Goal: Find specific page/section: Find specific page/section

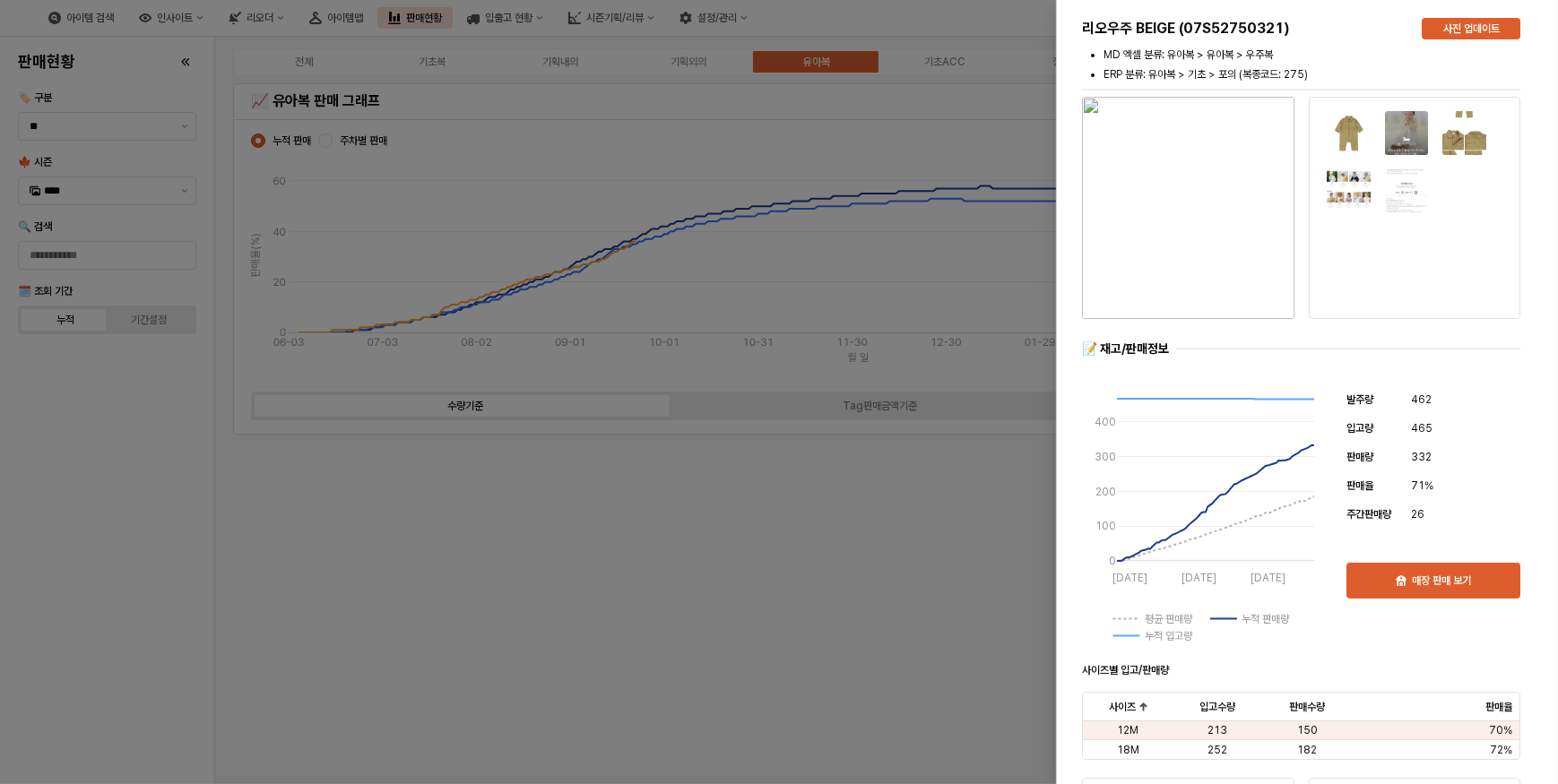
scroll to position [4366, 0]
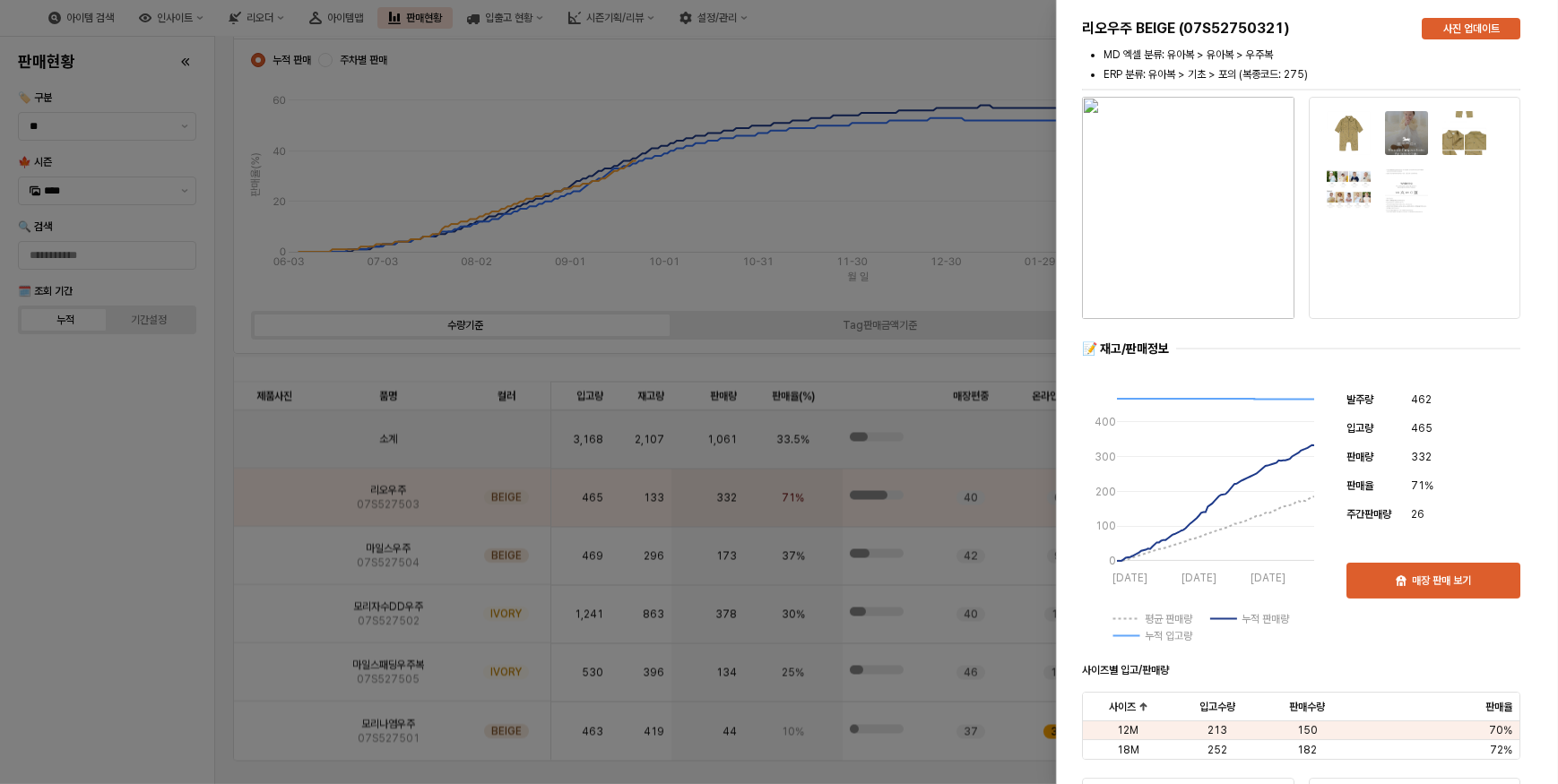
click at [98, 430] on div at bounding box center [779, 392] width 1558 height 784
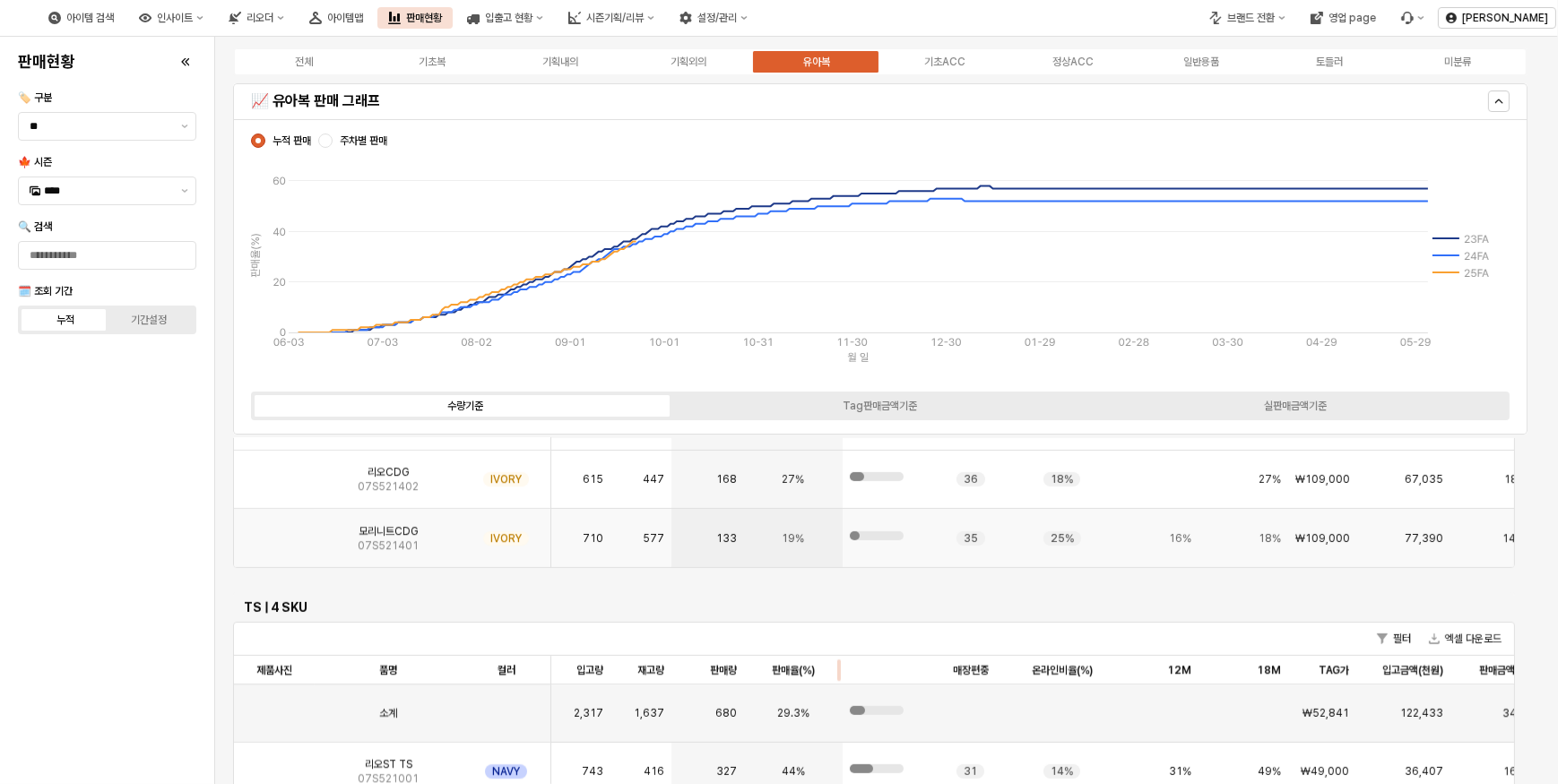
scroll to position [1793, 0]
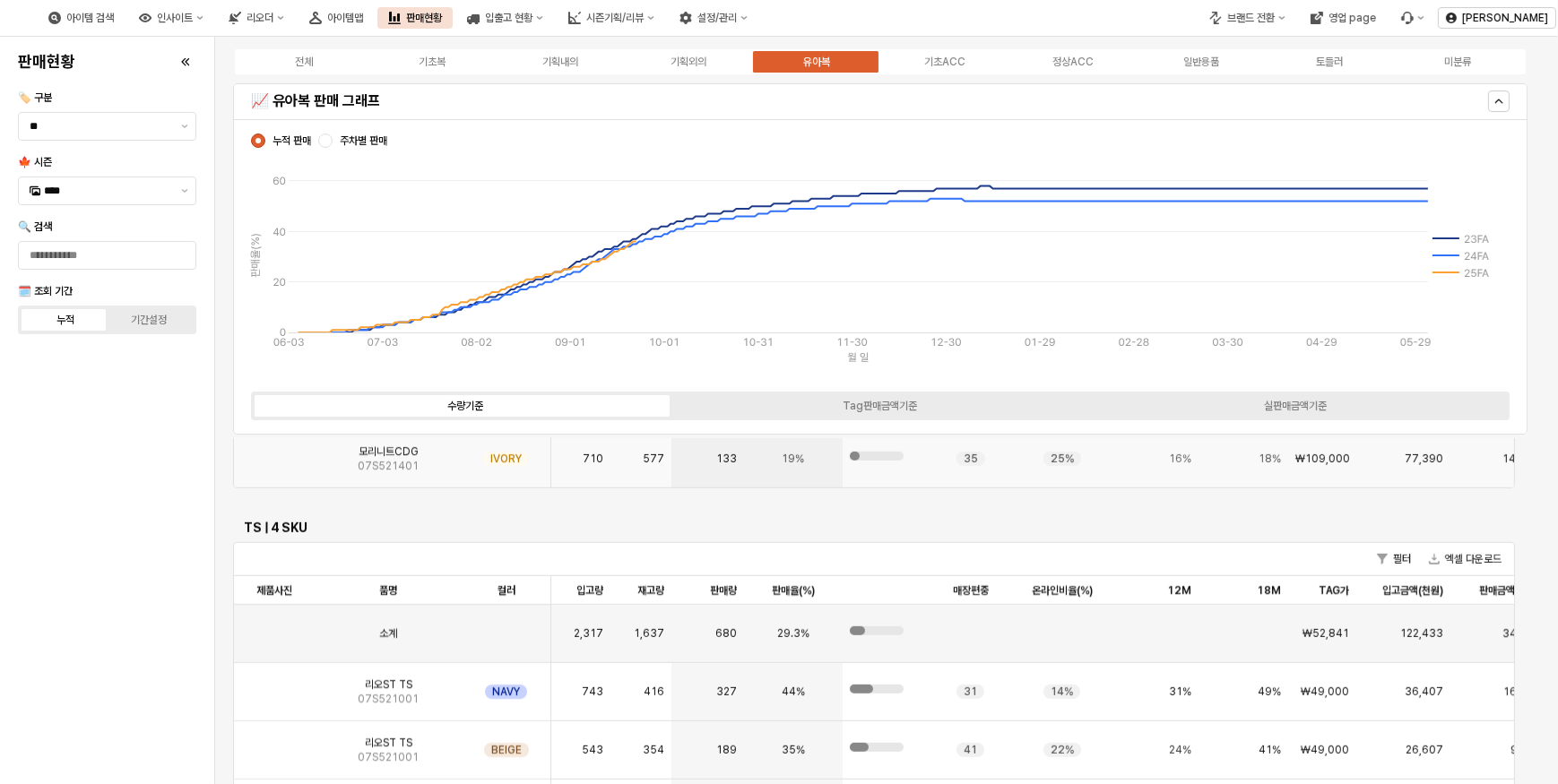
click at [274, 452] on img "App Frame" at bounding box center [274, 452] width 0 height 0
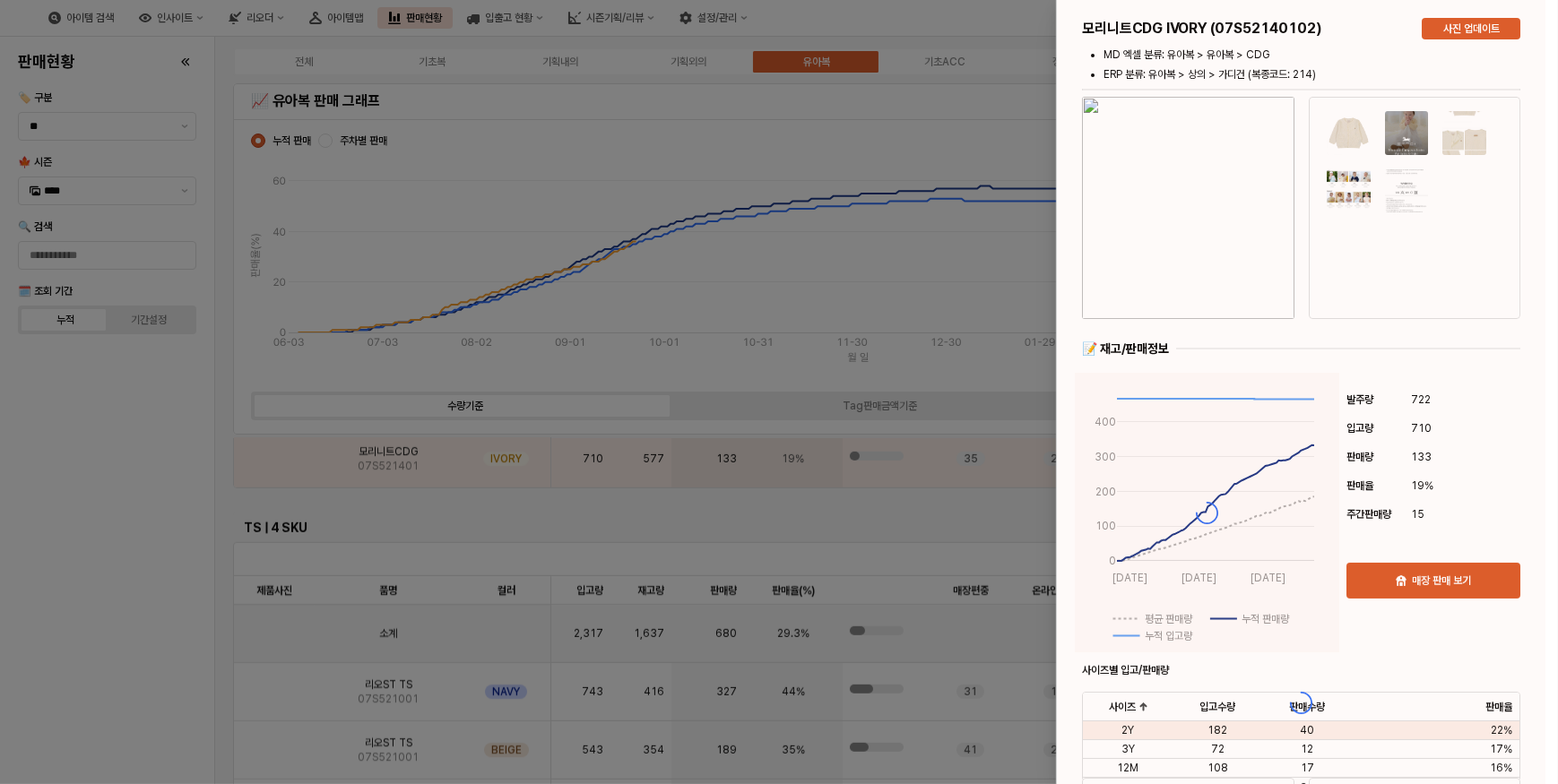
click at [1220, 152] on div at bounding box center [1301, 703] width 489 height 1406
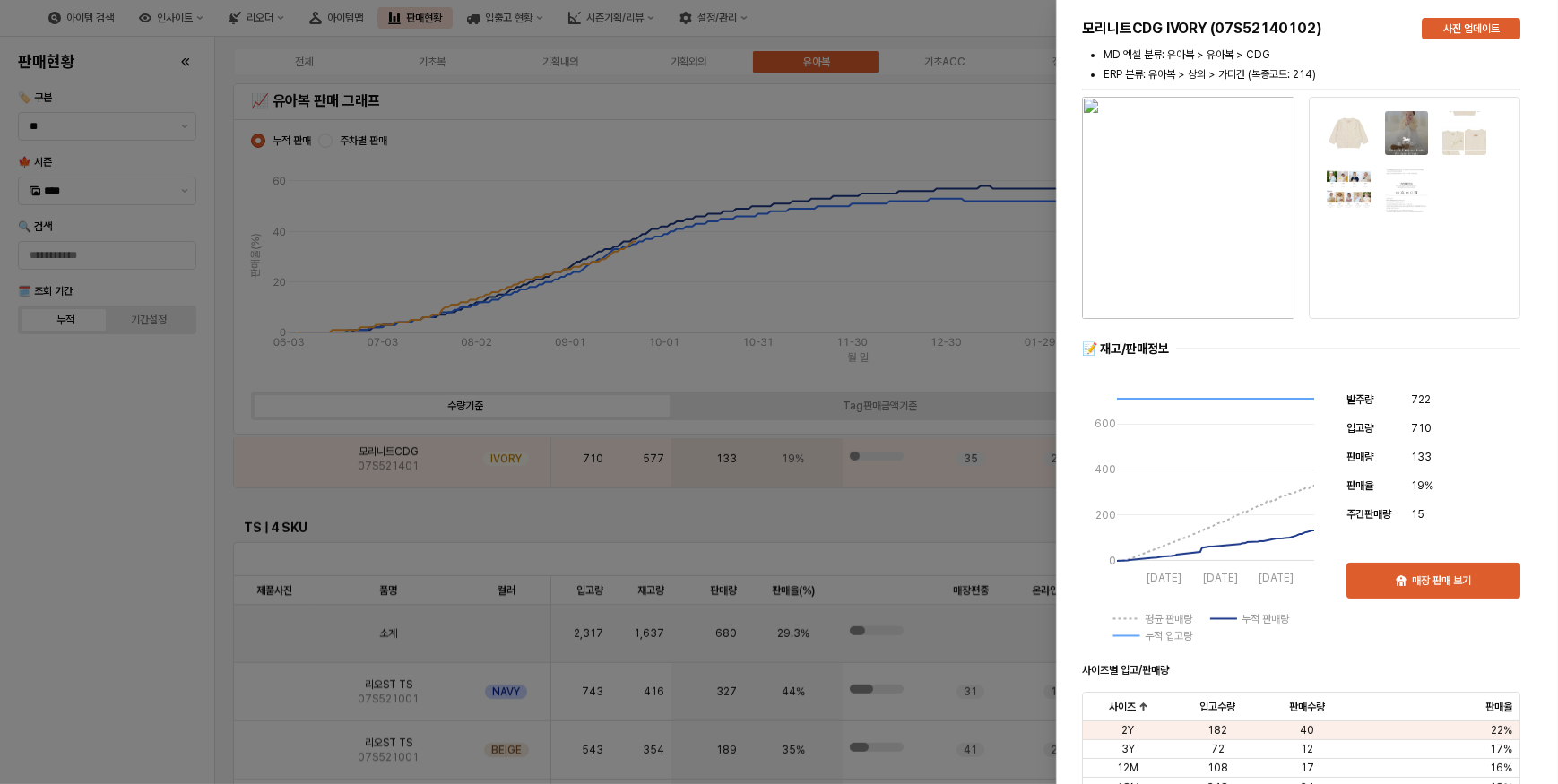
click at [1223, 251] on img "button" at bounding box center [1189, 208] width 213 height 222
click at [100, 516] on div at bounding box center [779, 392] width 1558 height 784
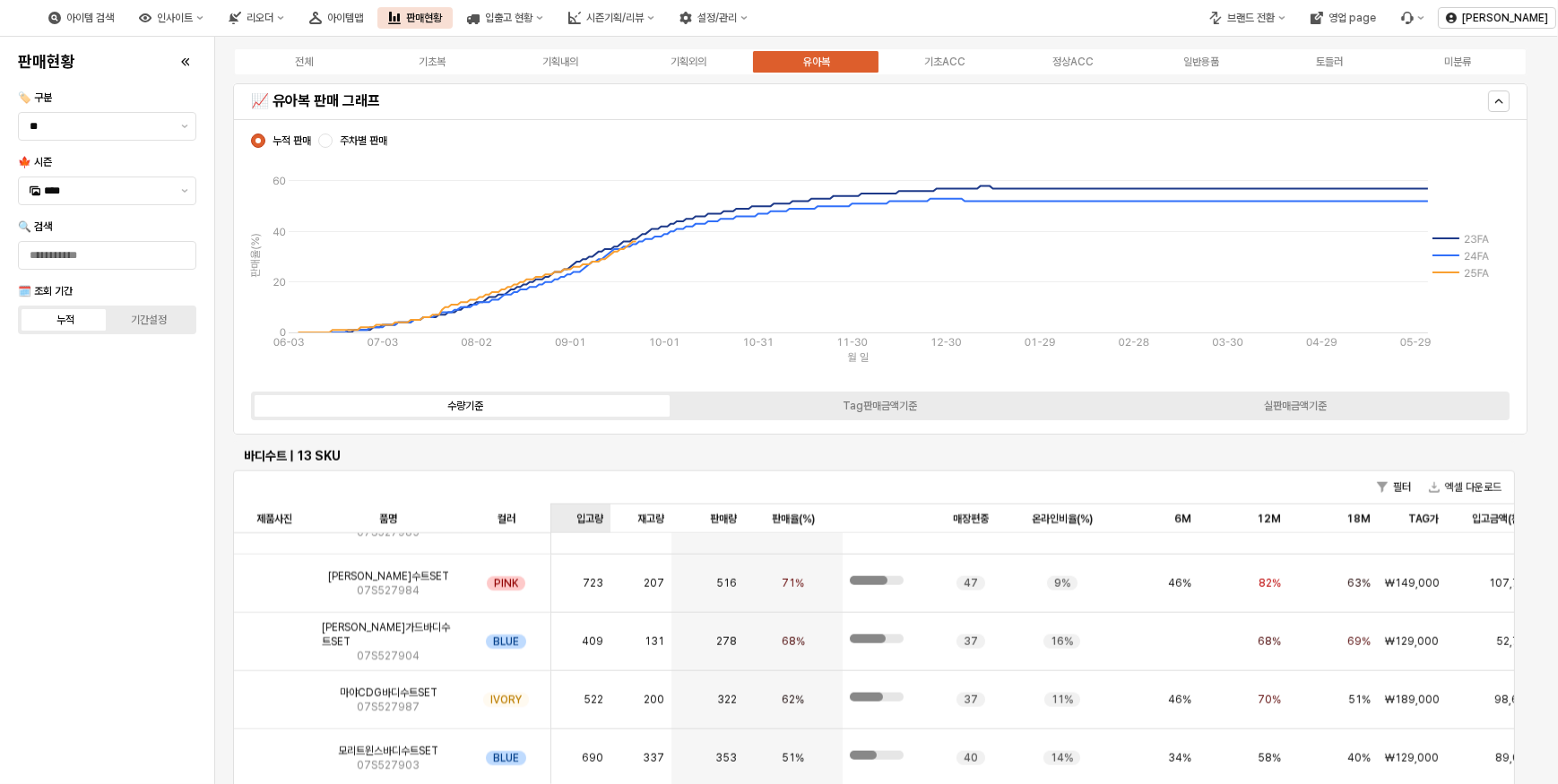
scroll to position [107, 0]
click at [274, 576] on img "App Frame" at bounding box center [274, 576] width 0 height 0
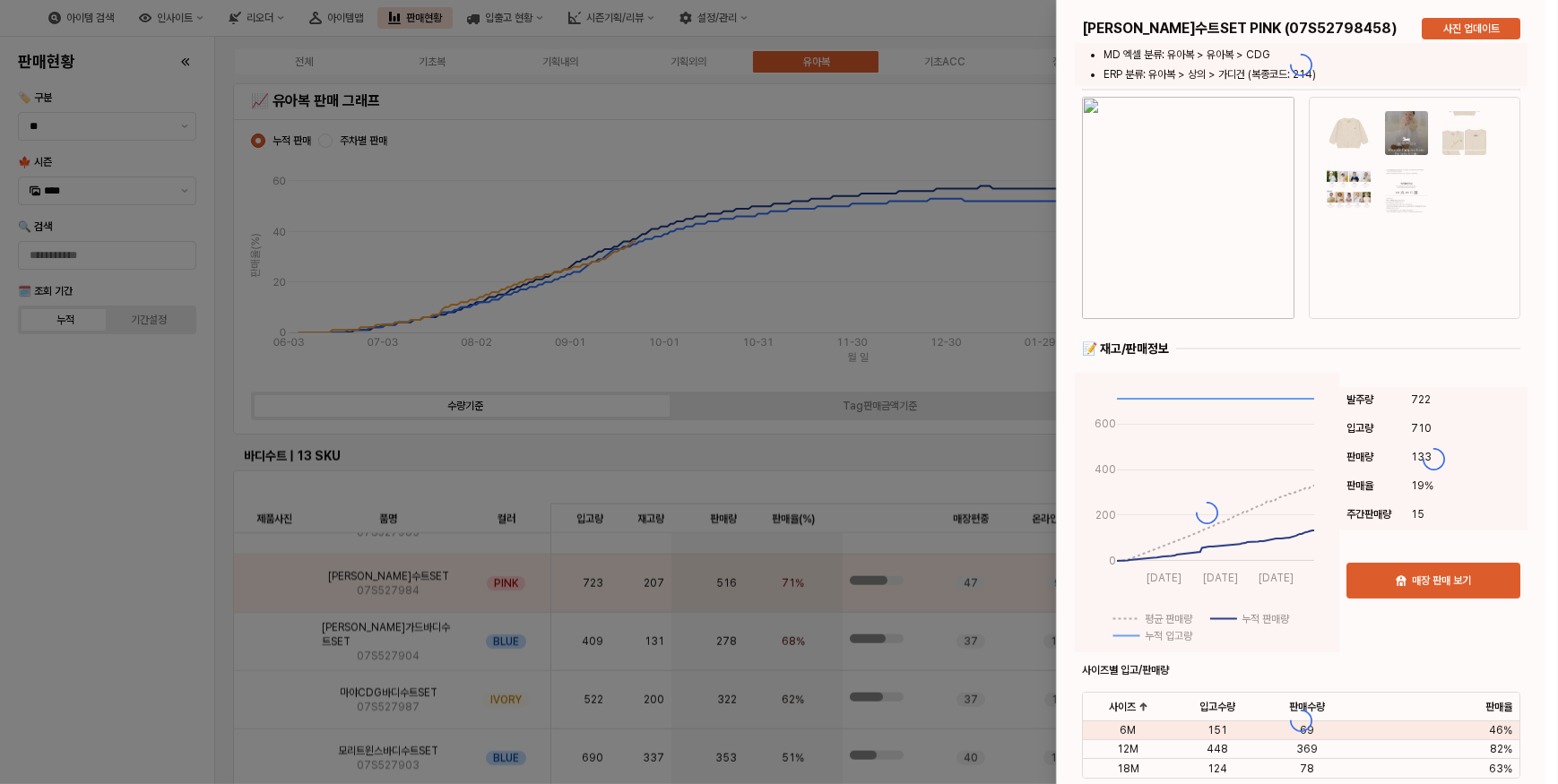
click at [1193, 251] on div at bounding box center [1301, 721] width 489 height 1442
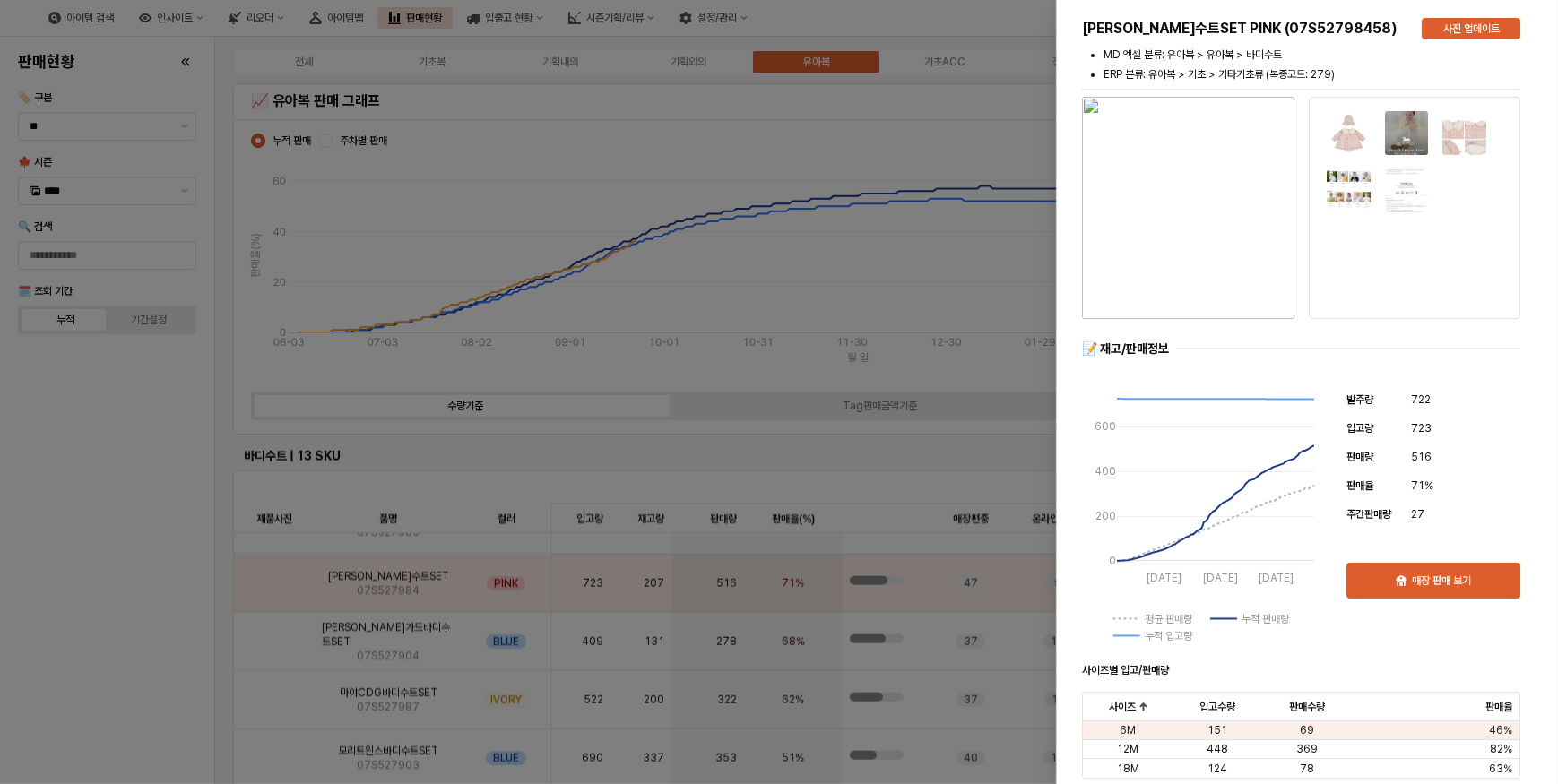
click at [1169, 258] on img "button" at bounding box center [1189, 208] width 213 height 222
click at [122, 599] on div at bounding box center [779, 392] width 1558 height 784
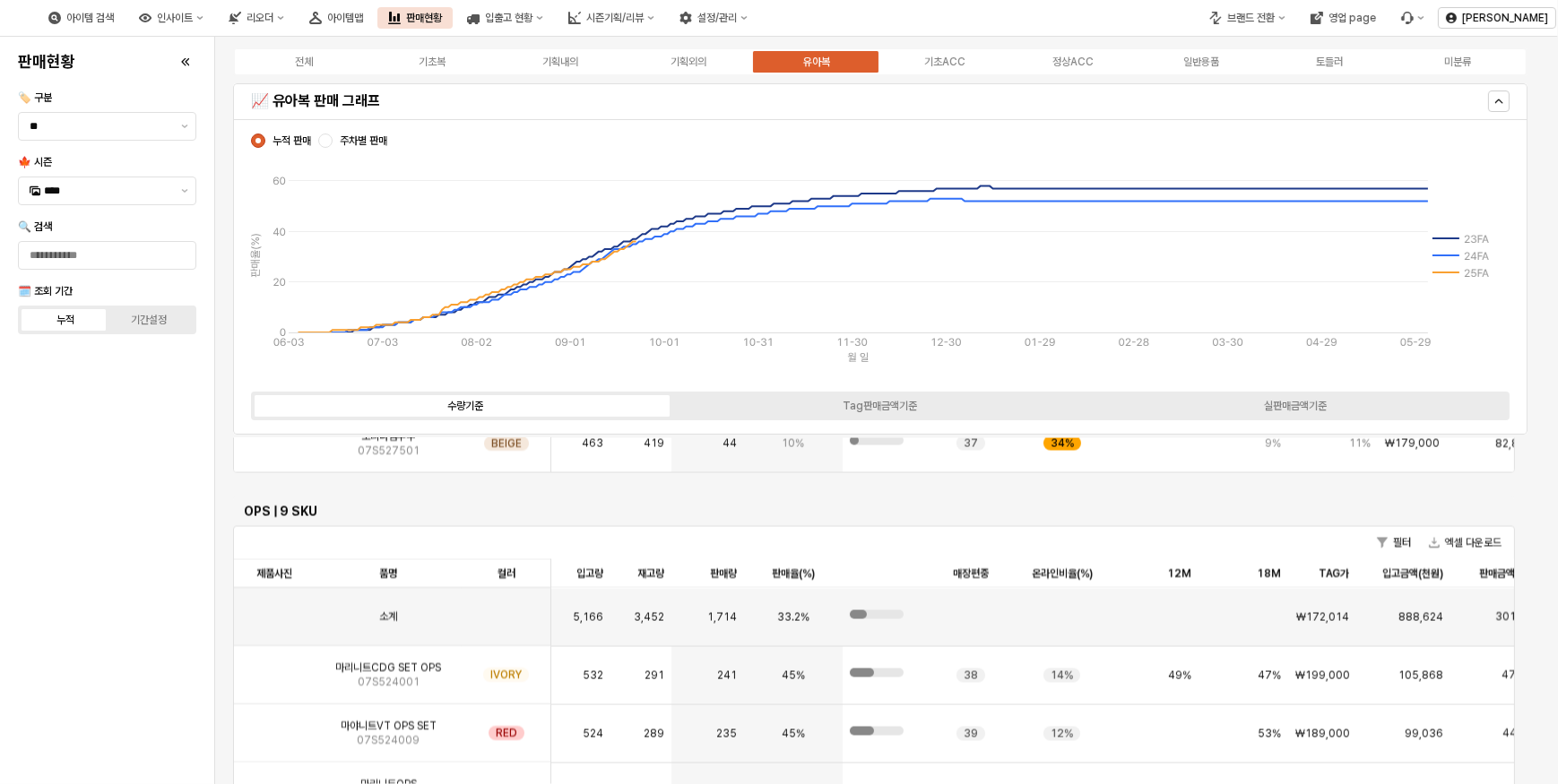
scroll to position [4319, 0]
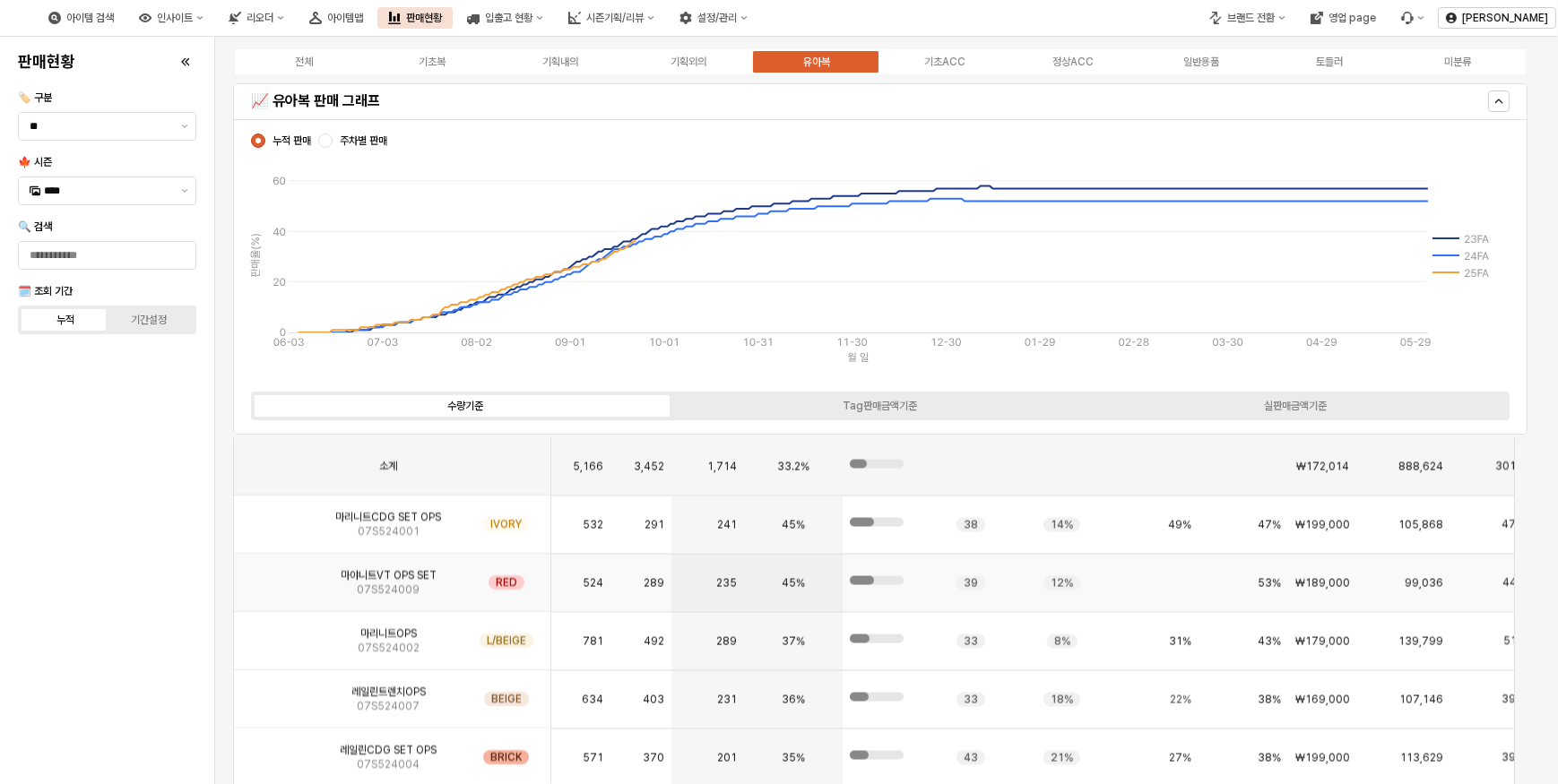
click at [274, 576] on img "App Frame" at bounding box center [274, 576] width 0 height 0
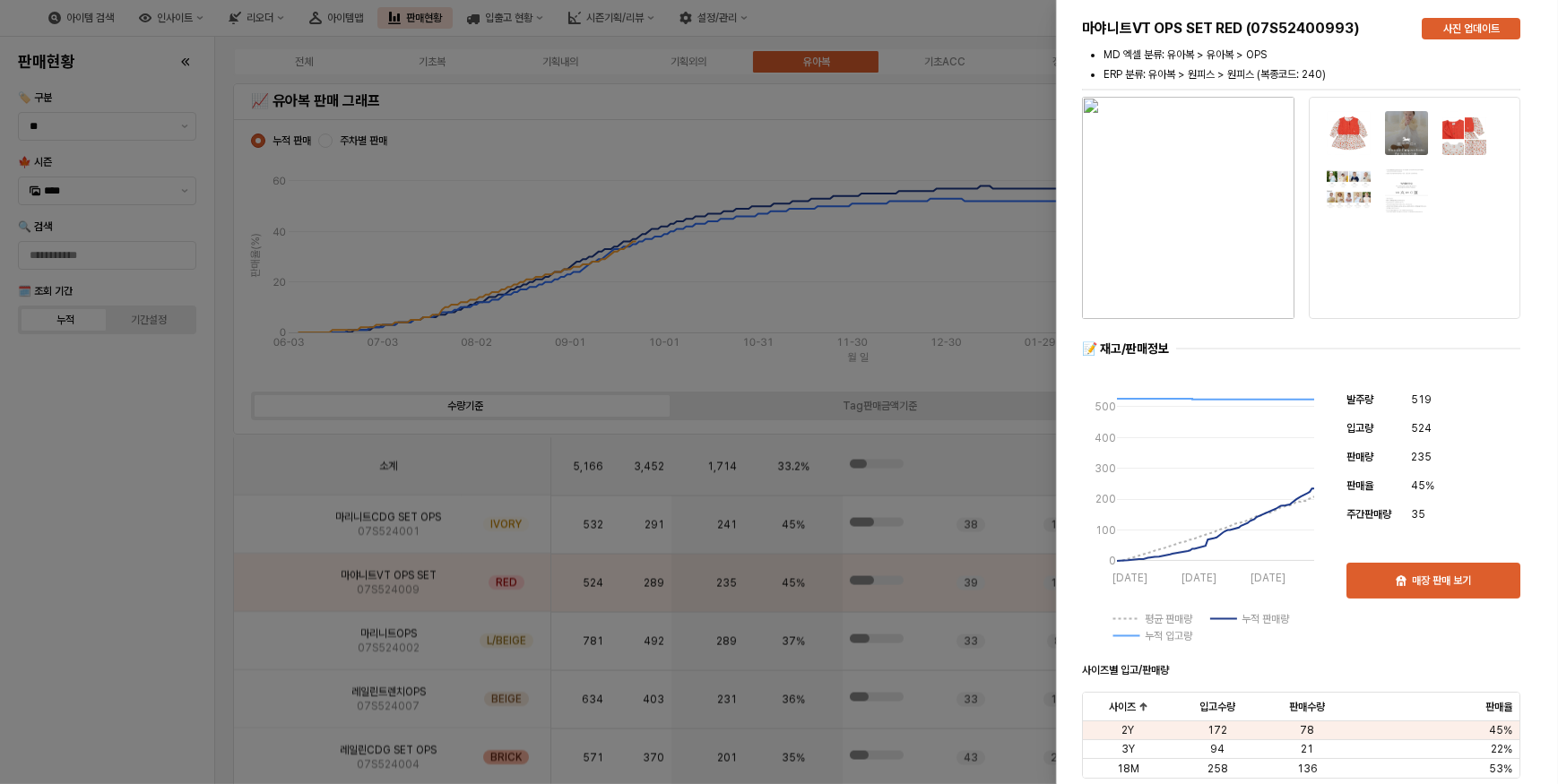
click at [1227, 238] on img "button" at bounding box center [1189, 208] width 213 height 222
drag, startPoint x: 72, startPoint y: 588, endPoint x: 123, endPoint y: 576, distance: 52.4
click at [72, 587] on div at bounding box center [779, 392] width 1558 height 784
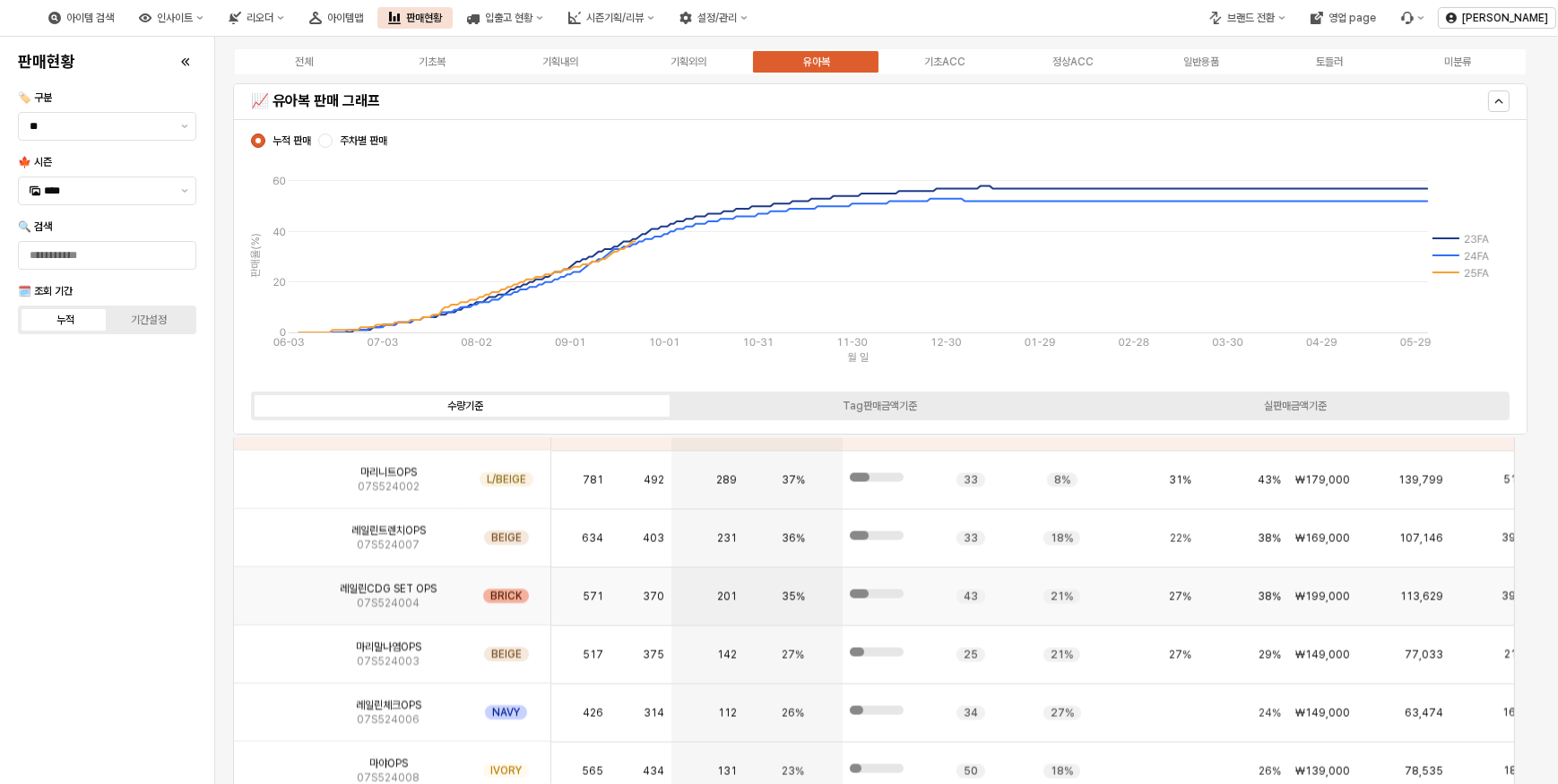
scroll to position [4483, 0]
click at [274, 530] on img "App Frame" at bounding box center [274, 530] width 0 height 0
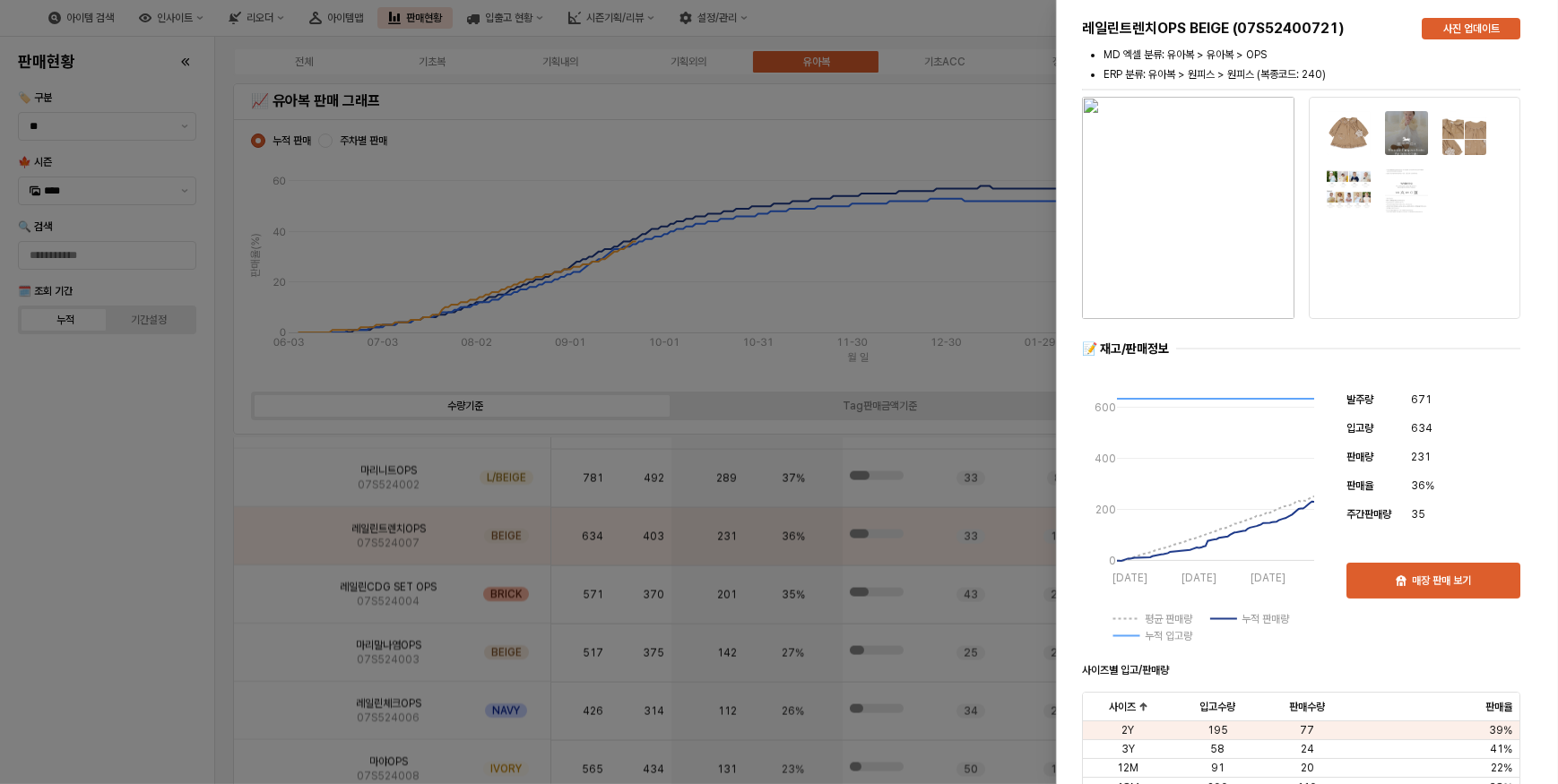
drag, startPoint x: 118, startPoint y: 471, endPoint x: 440, endPoint y: 461, distance: 322.2
click at [120, 471] on div at bounding box center [779, 392] width 1558 height 784
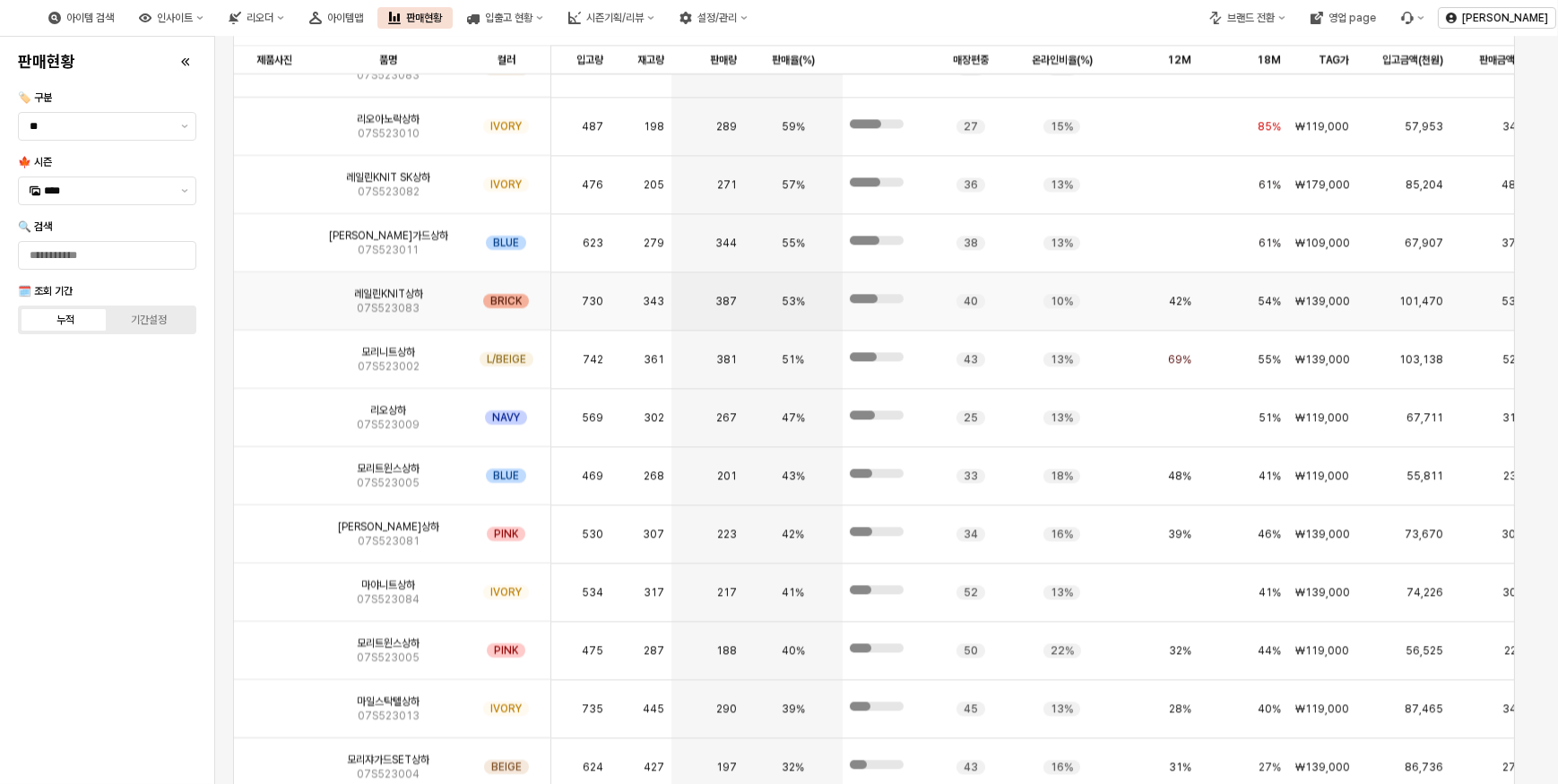
scroll to position [162, 0]
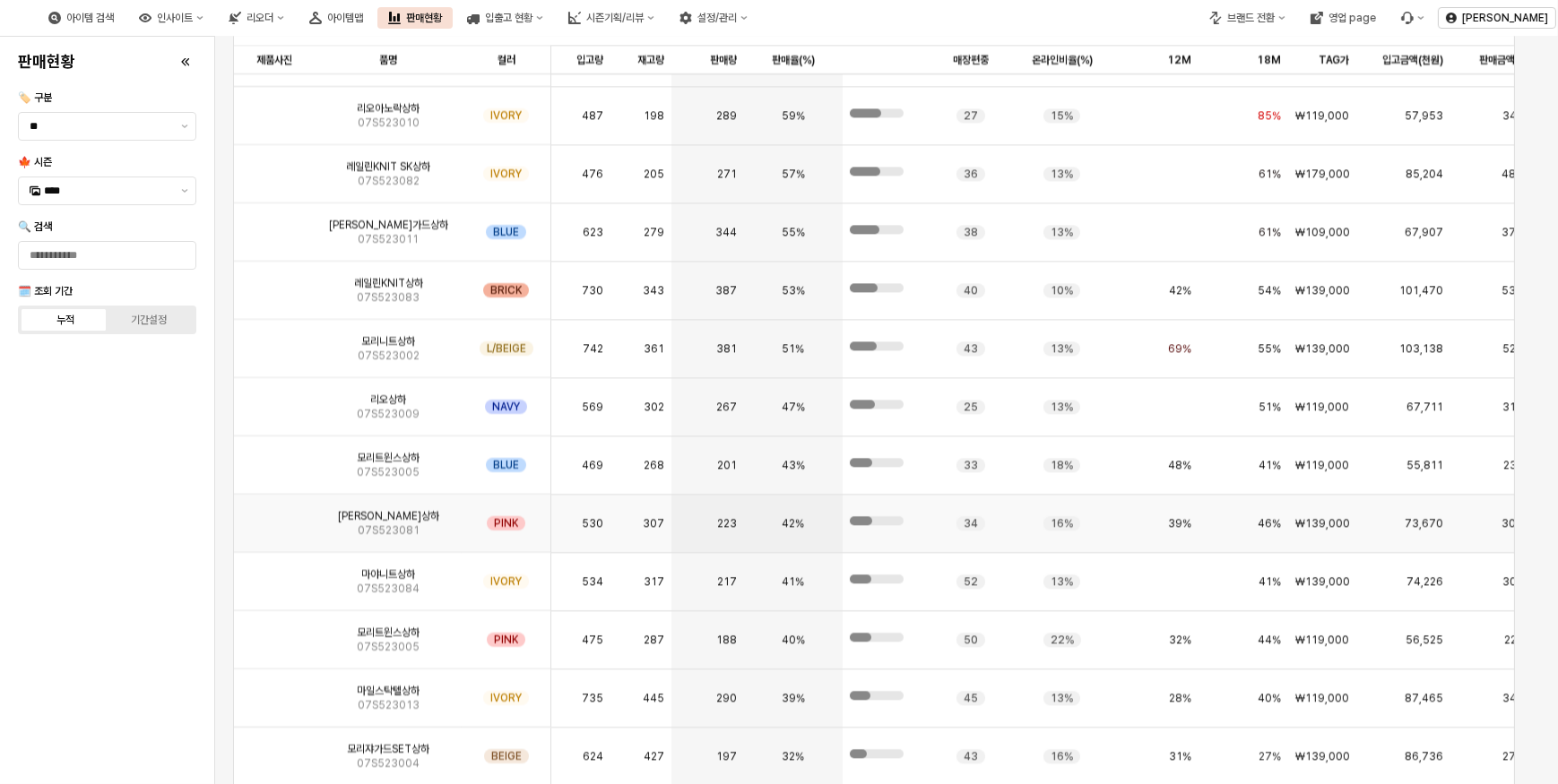
click at [274, 517] on img "App Frame" at bounding box center [274, 517] width 0 height 0
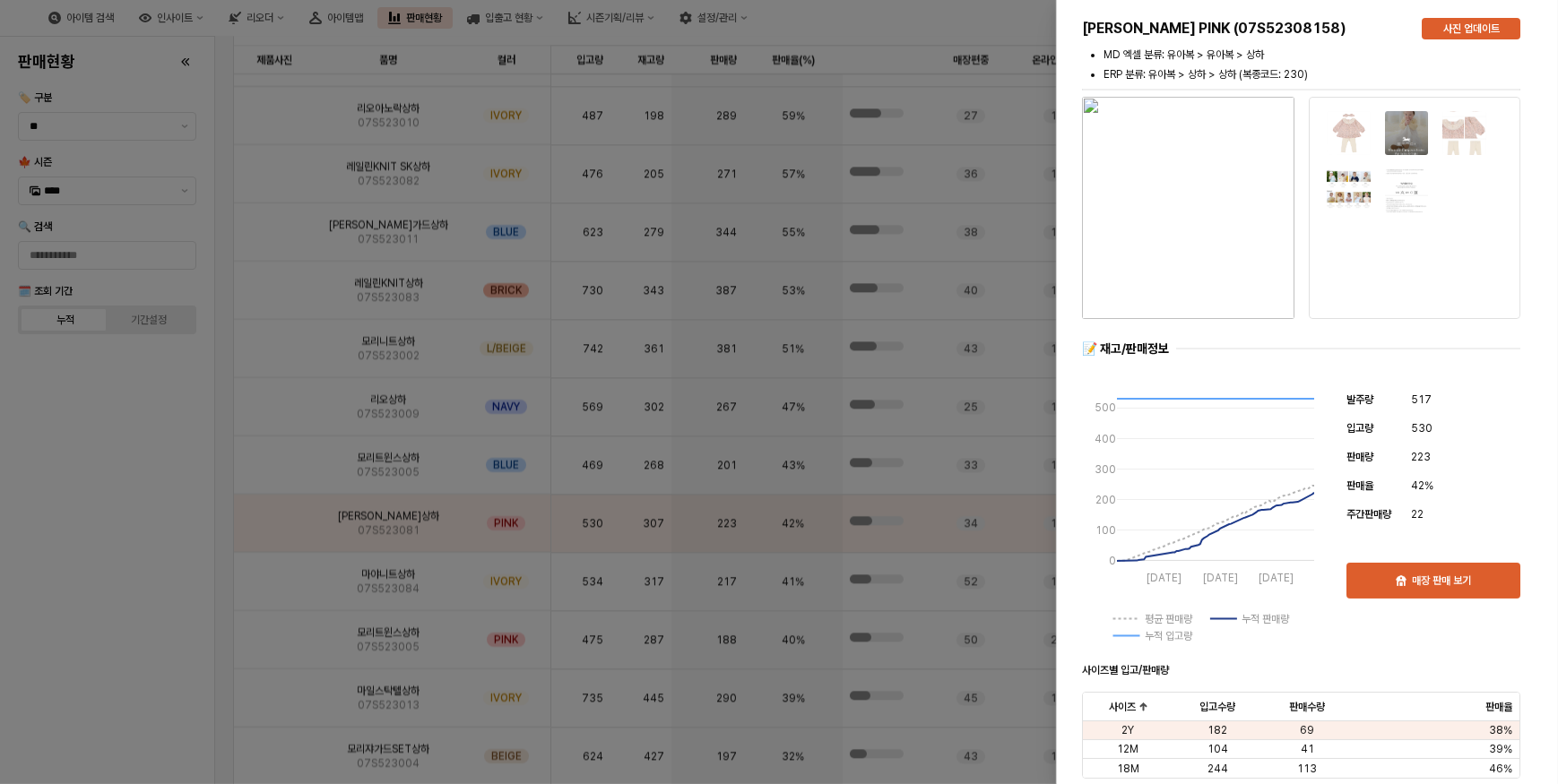
click at [261, 574] on div at bounding box center [779, 392] width 1558 height 784
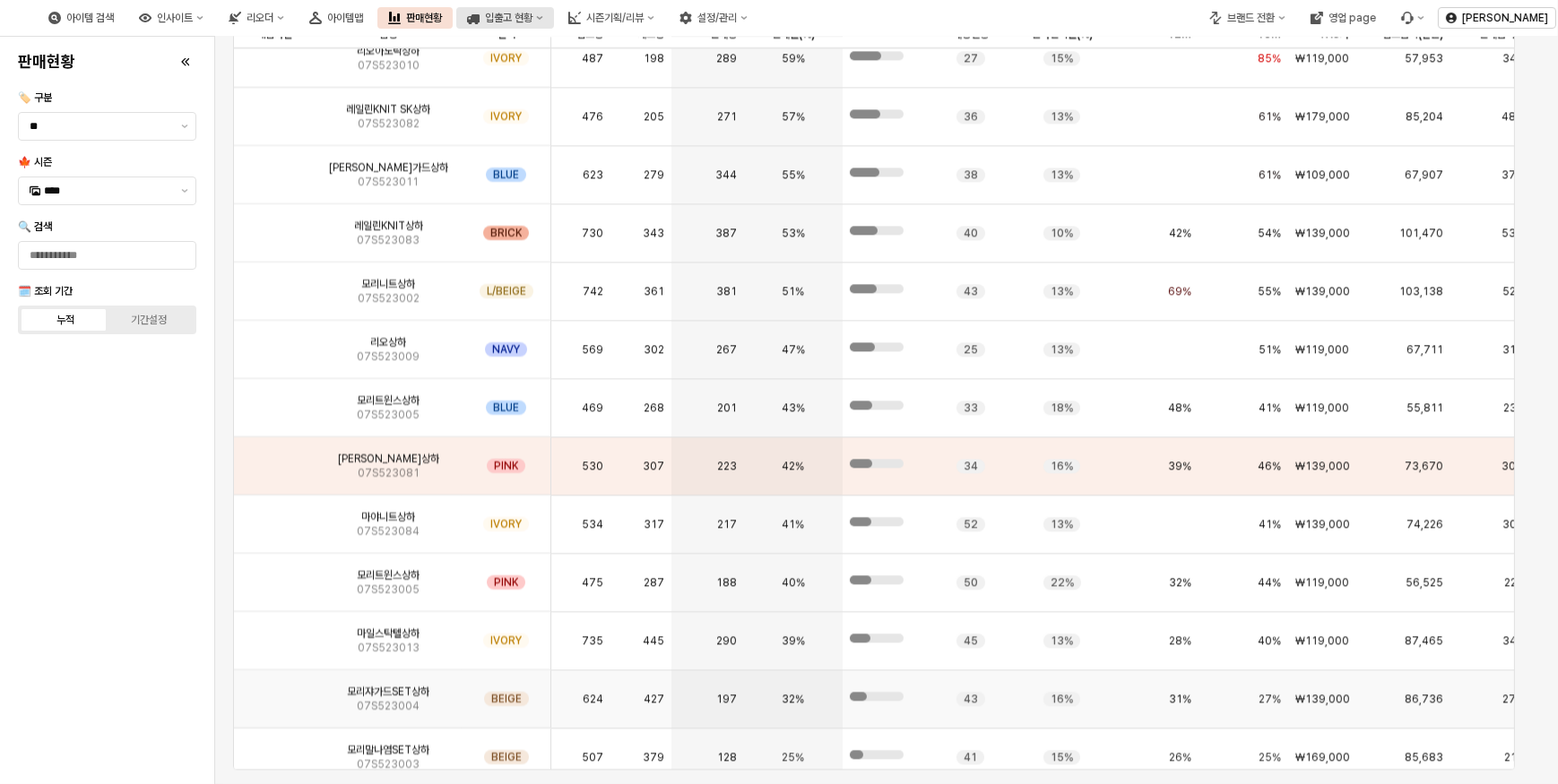
scroll to position [0, 0]
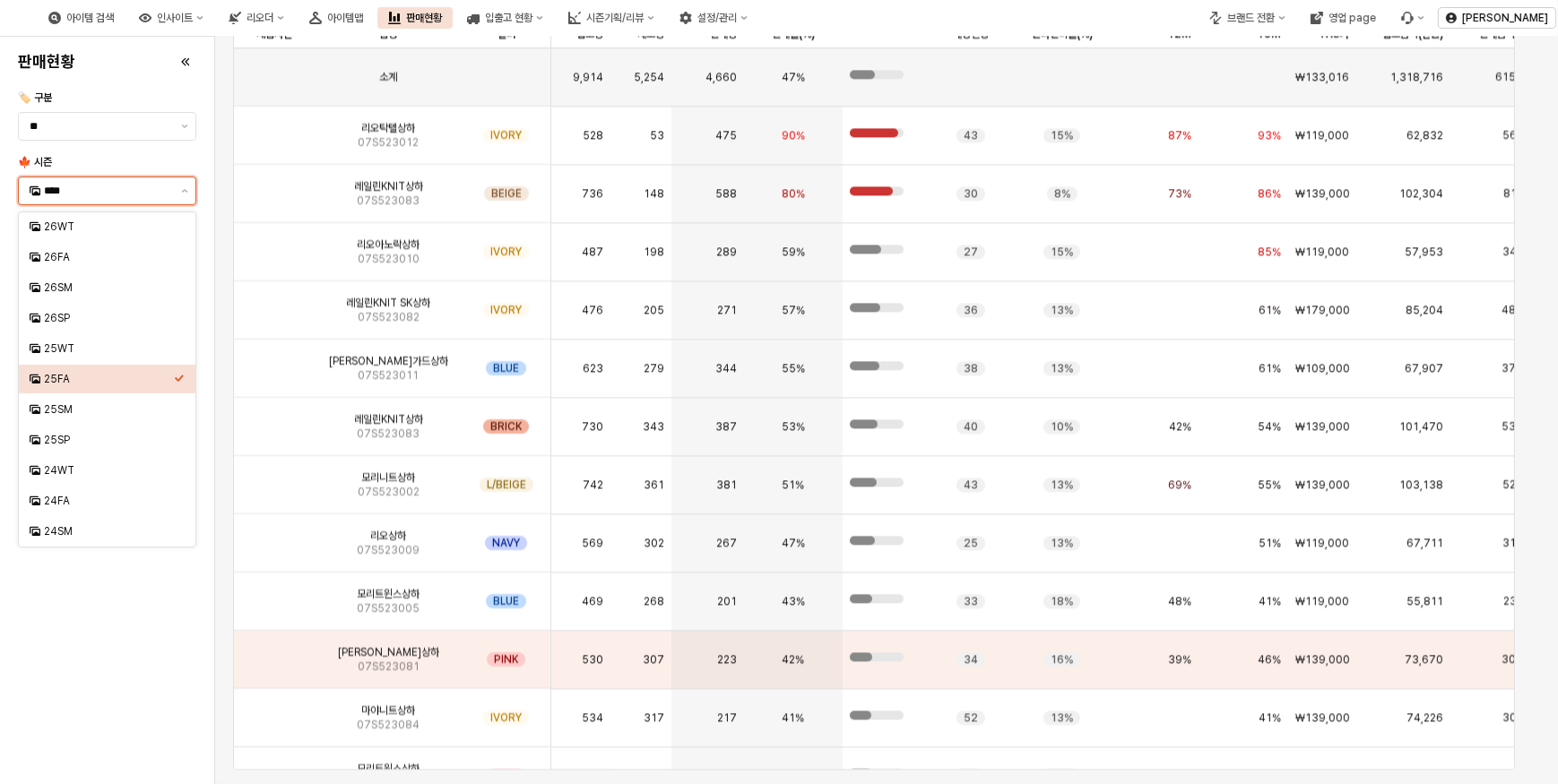
click at [88, 189] on input "****" at bounding box center [107, 190] width 126 height 18
click at [74, 349] on div "25WT" at bounding box center [109, 348] width 130 height 14
type input "****"
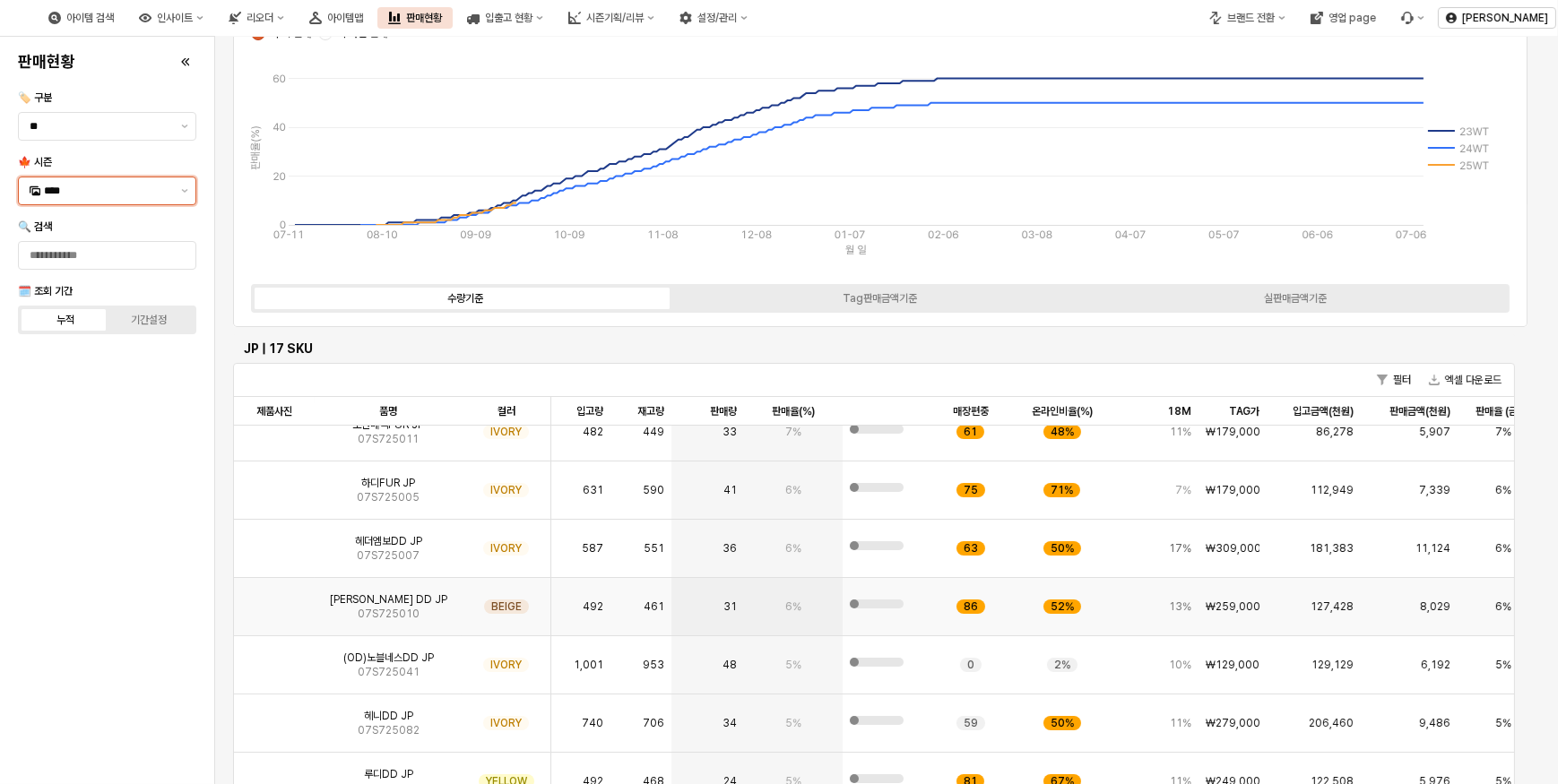
scroll to position [162, 0]
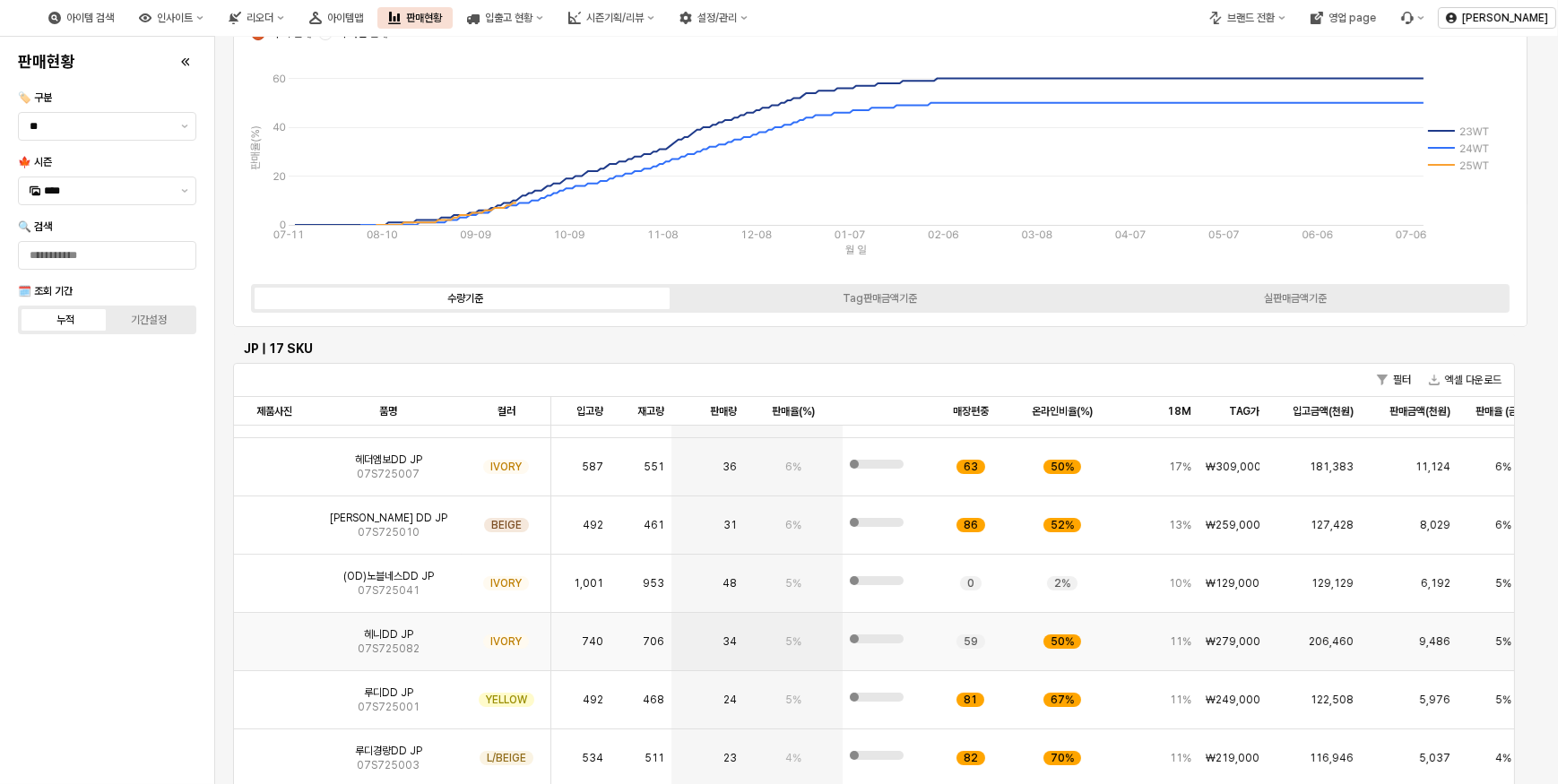
click at [274, 634] on img "App Frame" at bounding box center [274, 634] width 0 height 0
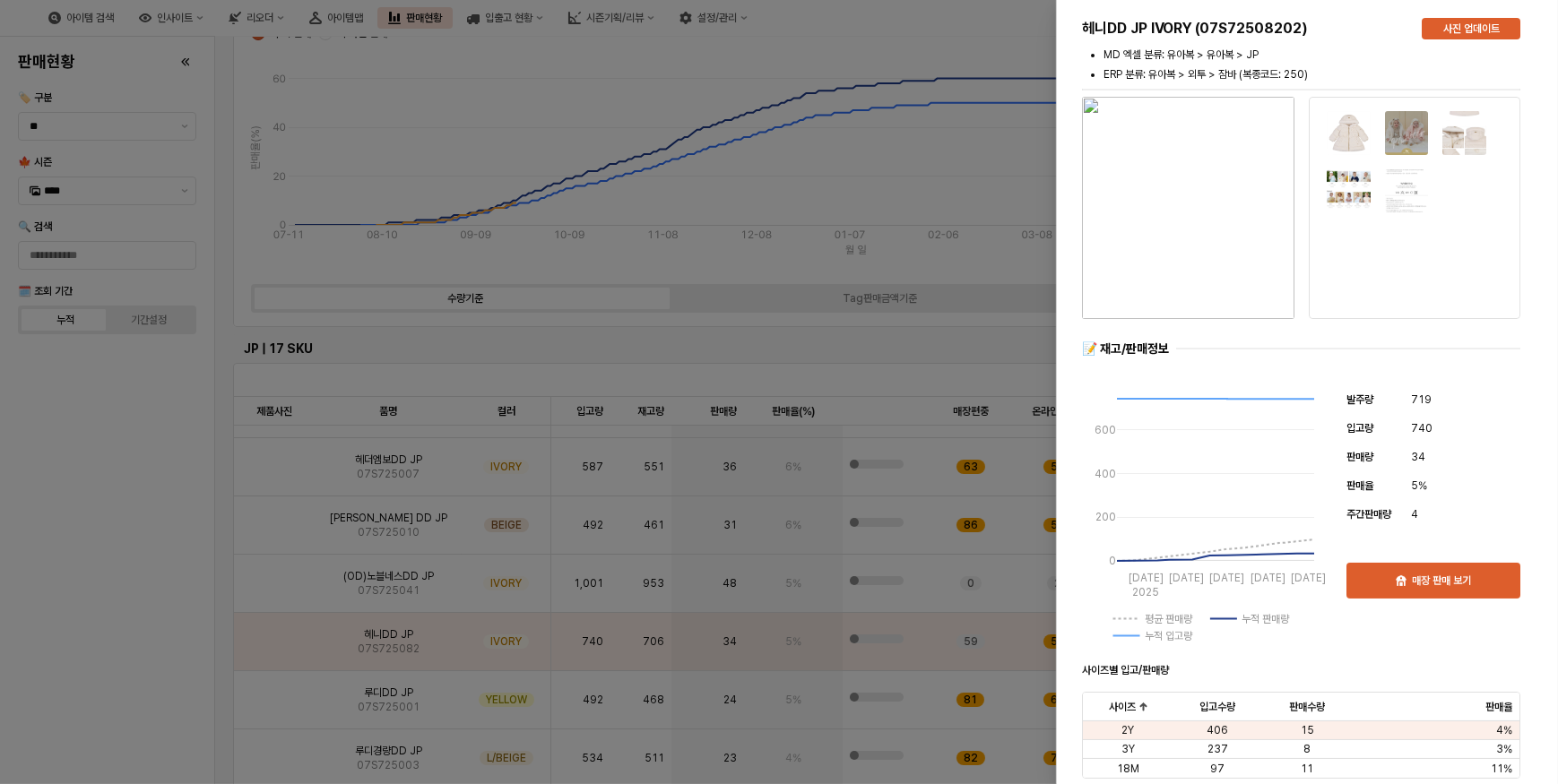
click at [64, 568] on div at bounding box center [779, 392] width 1558 height 784
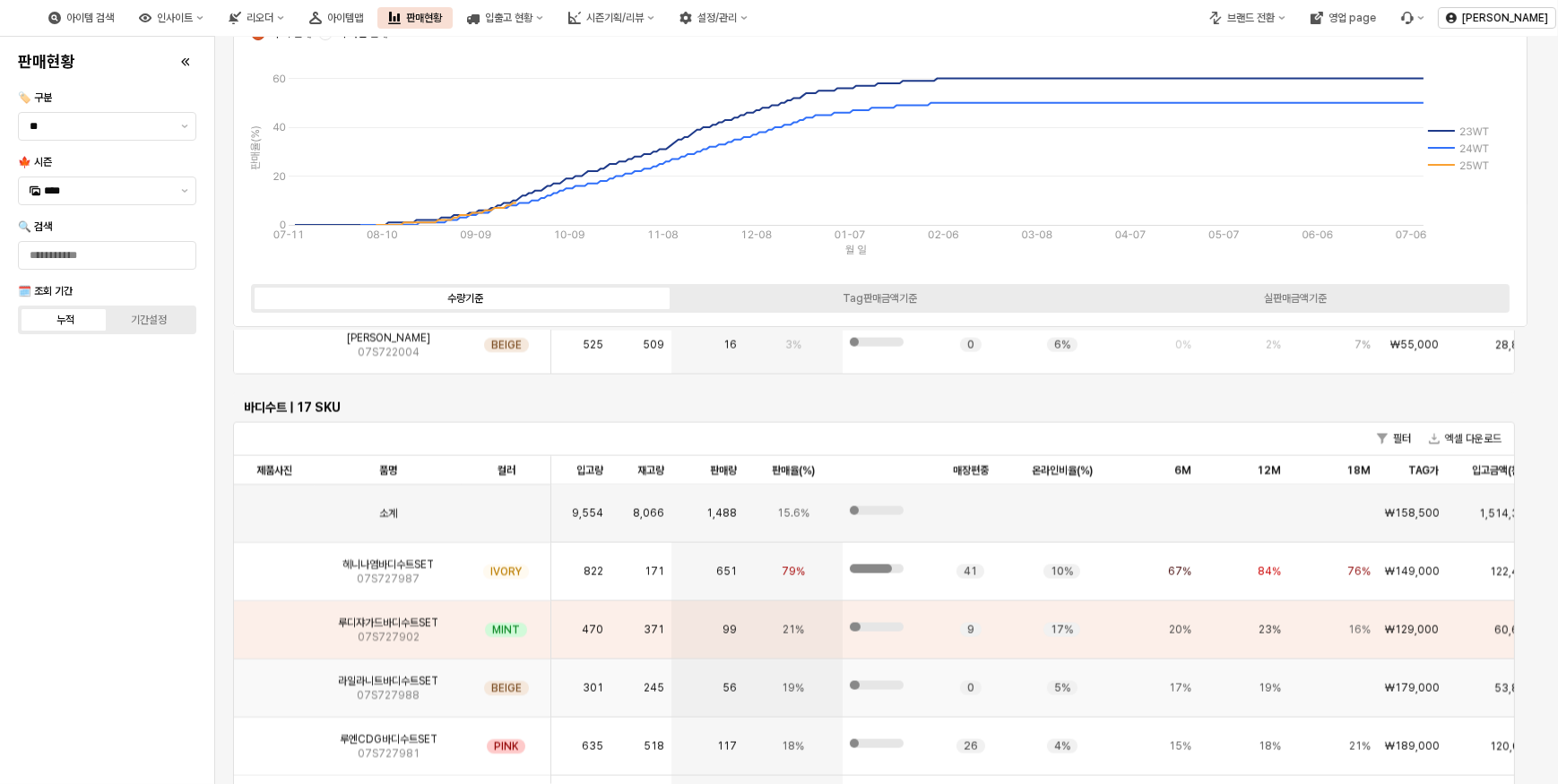
scroll to position [3748, 0]
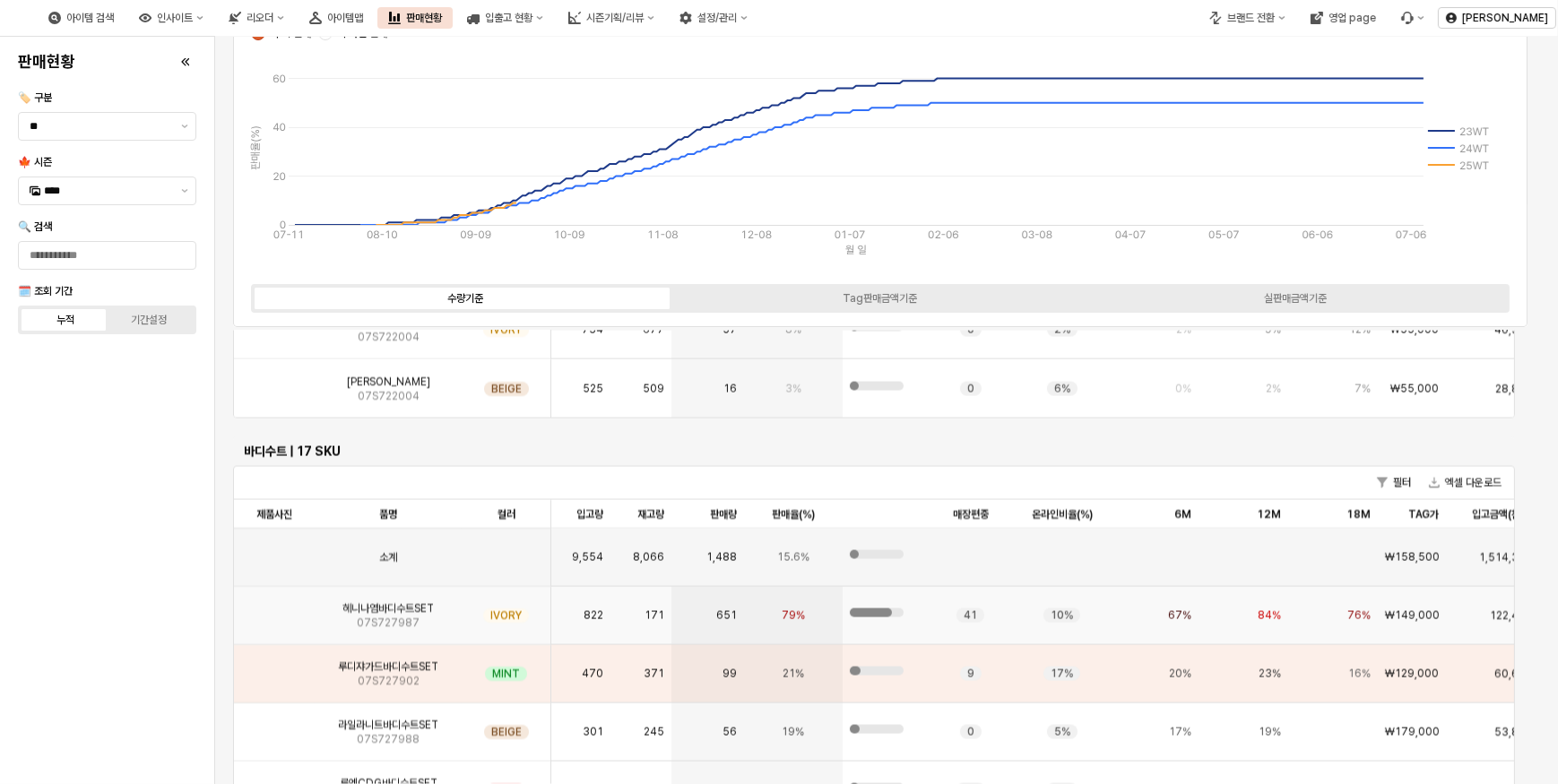
click at [274, 609] on img "App Frame" at bounding box center [274, 609] width 0 height 0
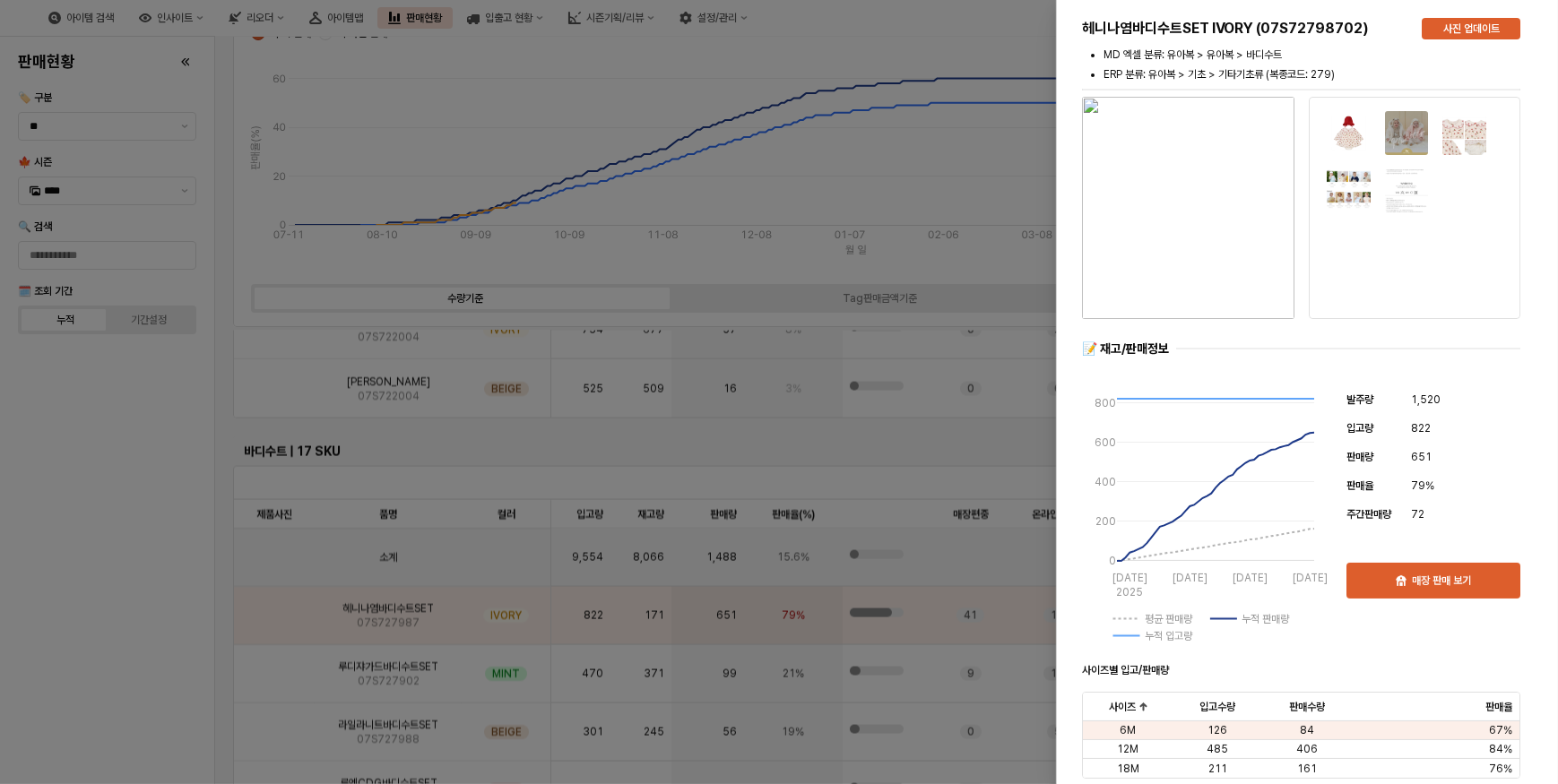
click at [125, 626] on div at bounding box center [779, 392] width 1558 height 784
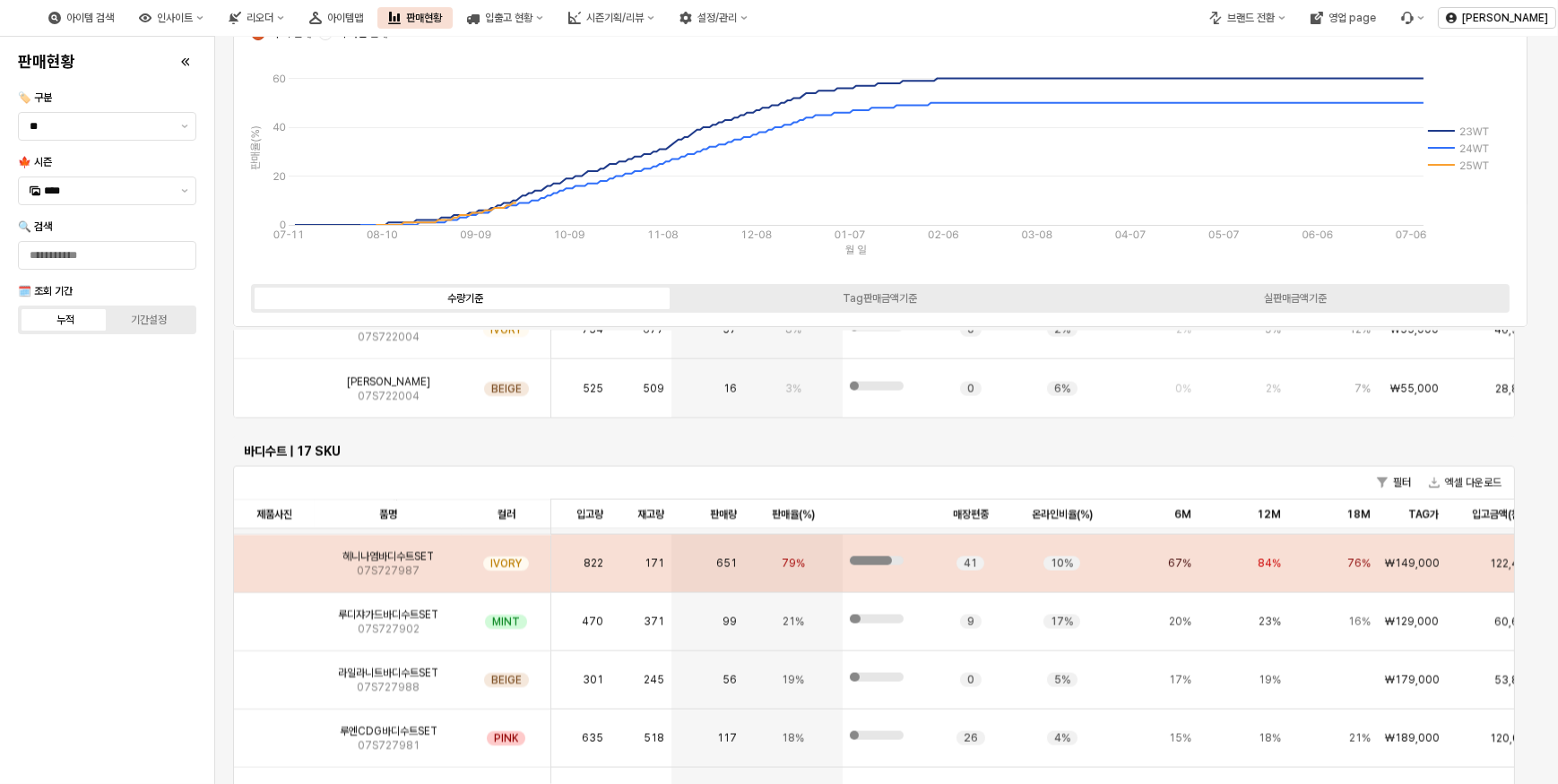
scroll to position [81, 0]
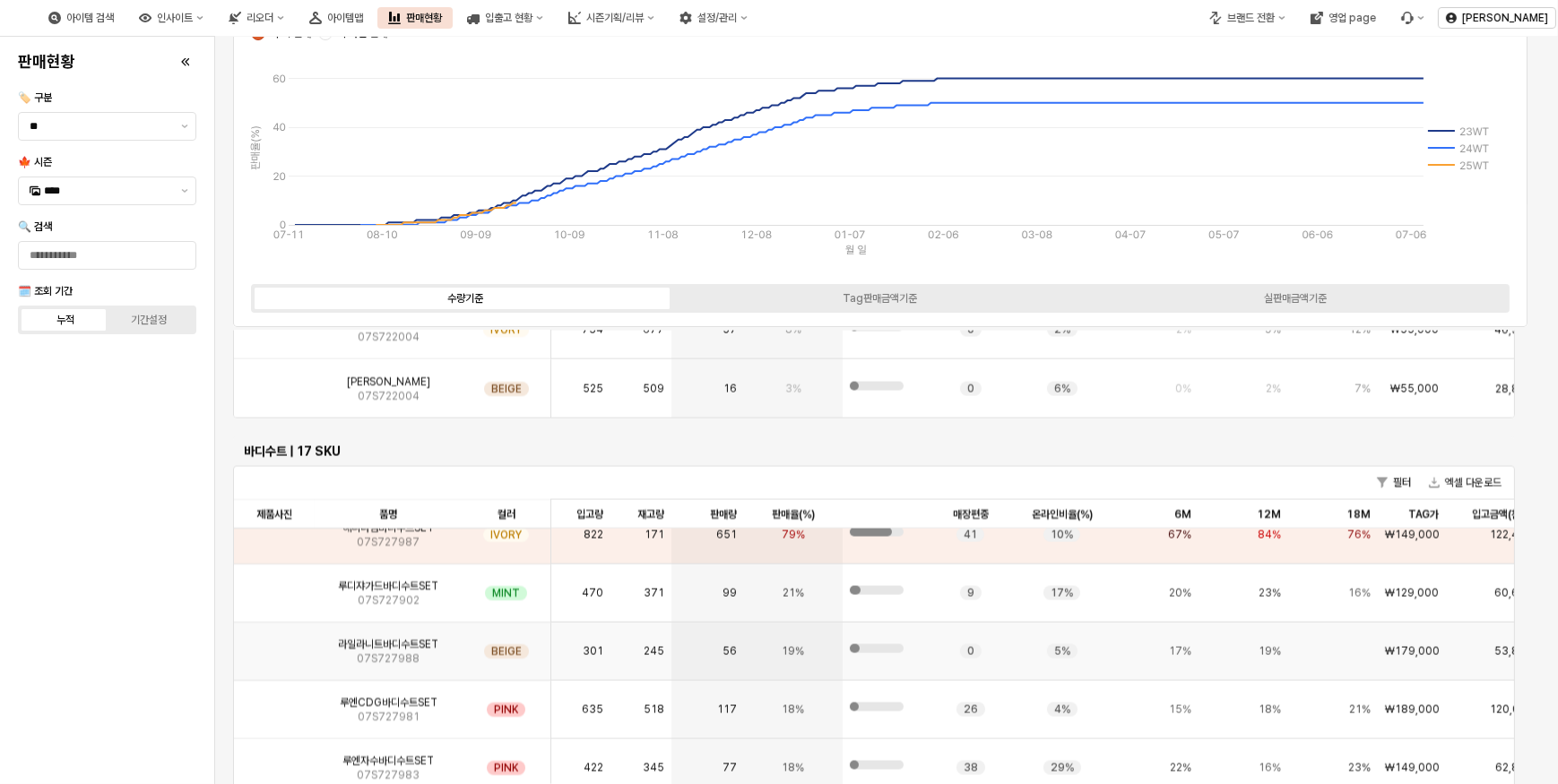
click at [274, 645] on img "App Frame" at bounding box center [274, 645] width 0 height 0
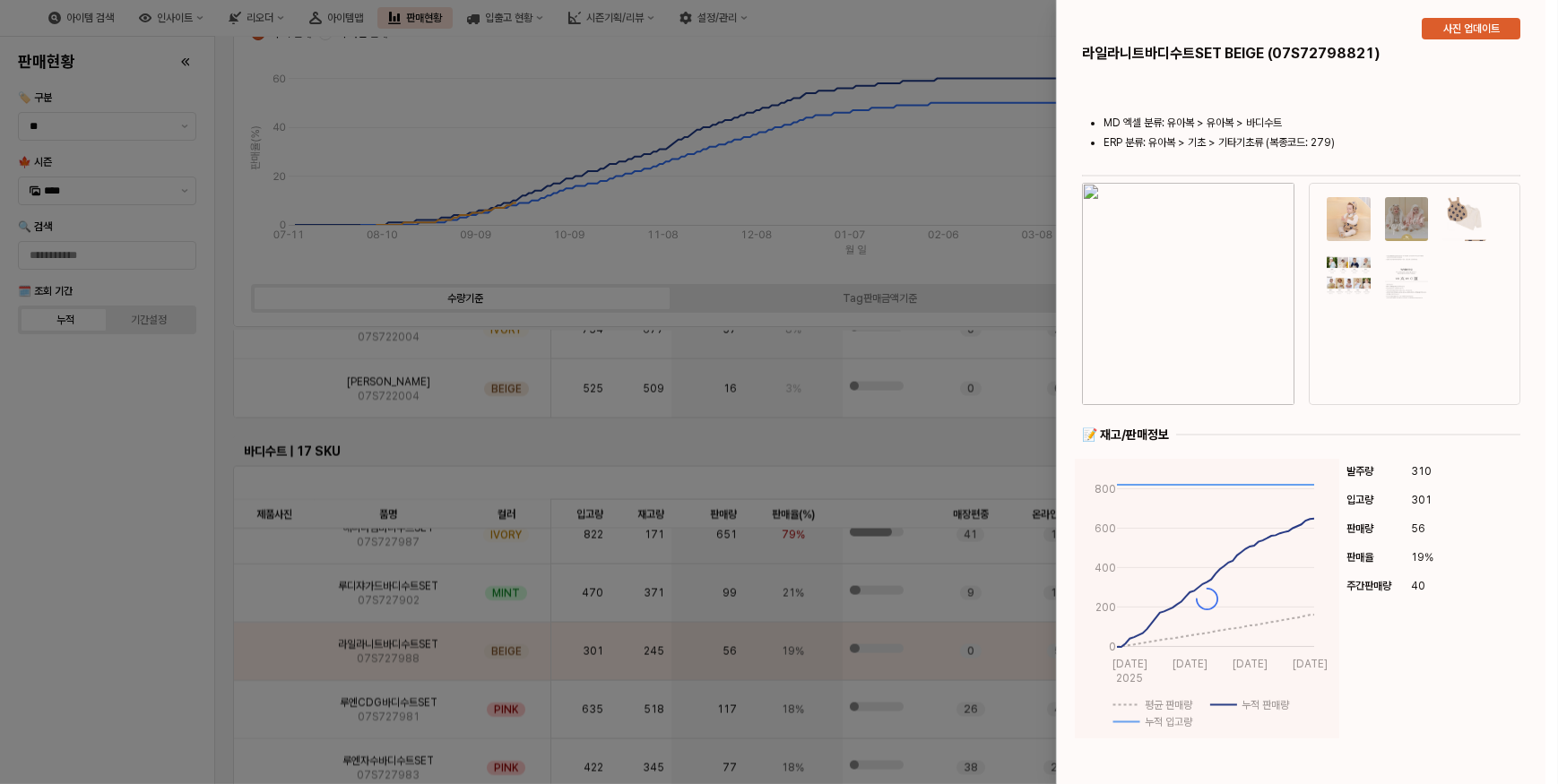
click at [161, 657] on div at bounding box center [779, 392] width 1558 height 784
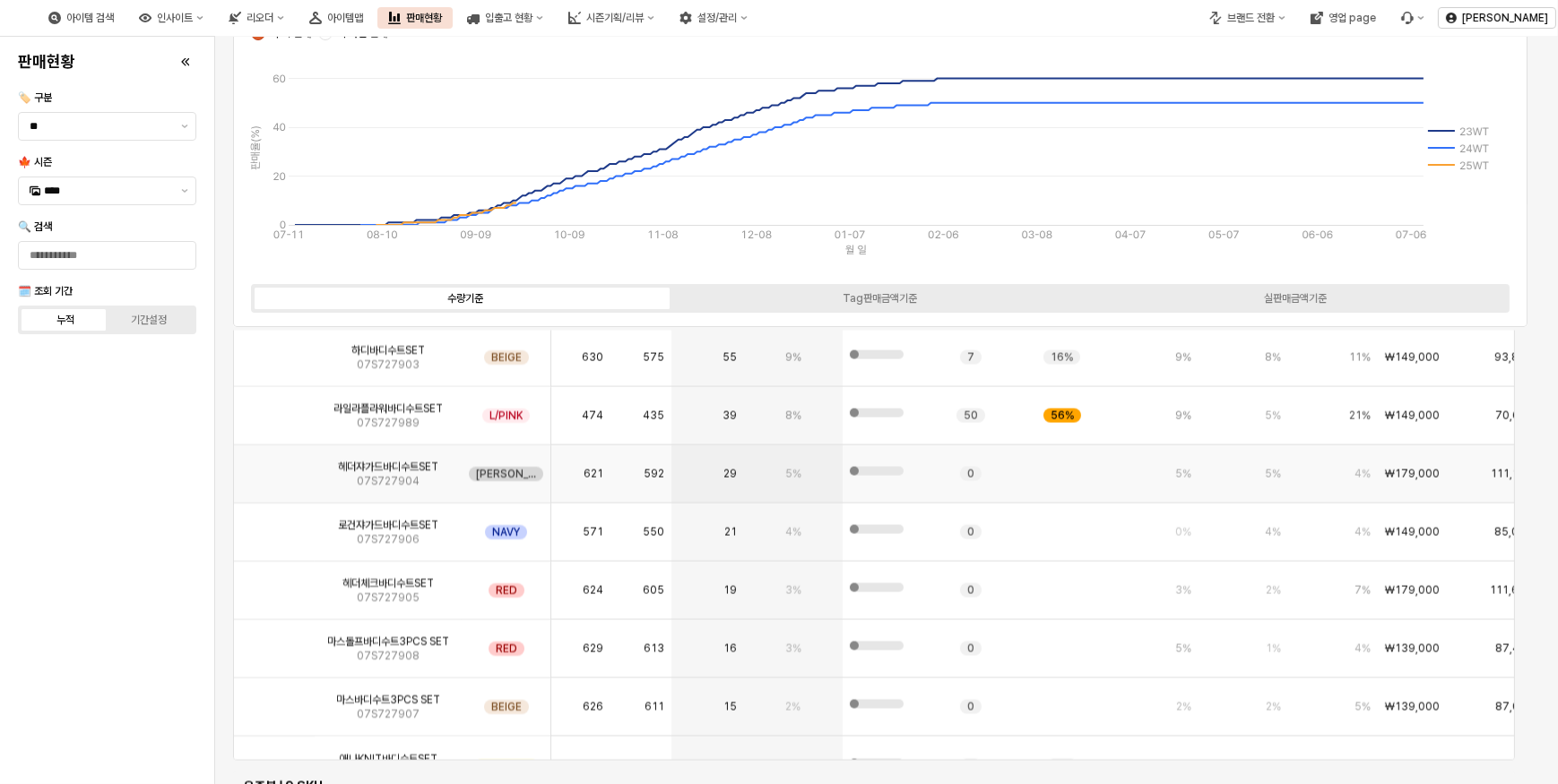
scroll to position [341, 0]
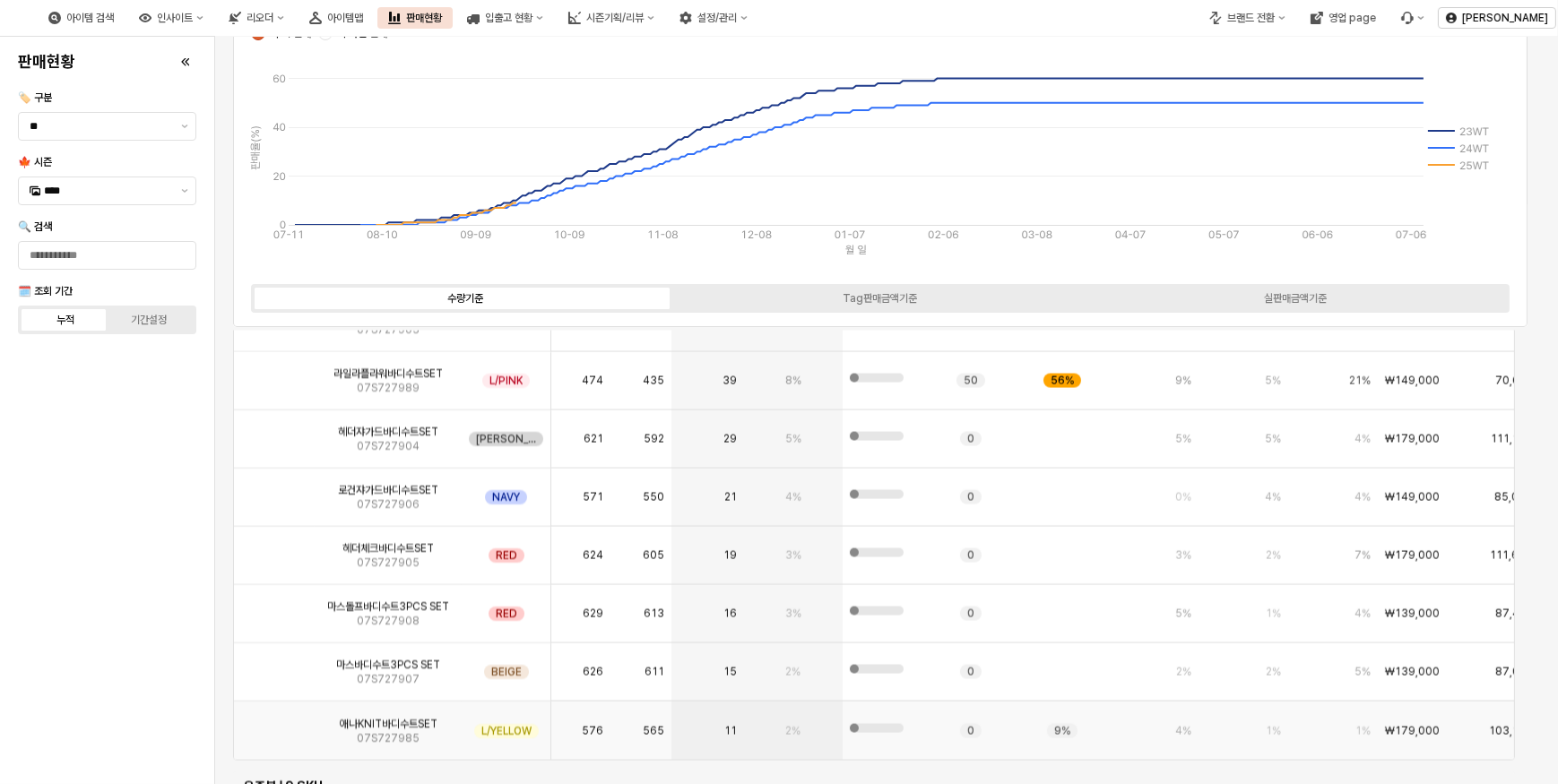
click at [274, 725] on img "App Frame" at bounding box center [274, 725] width 0 height 0
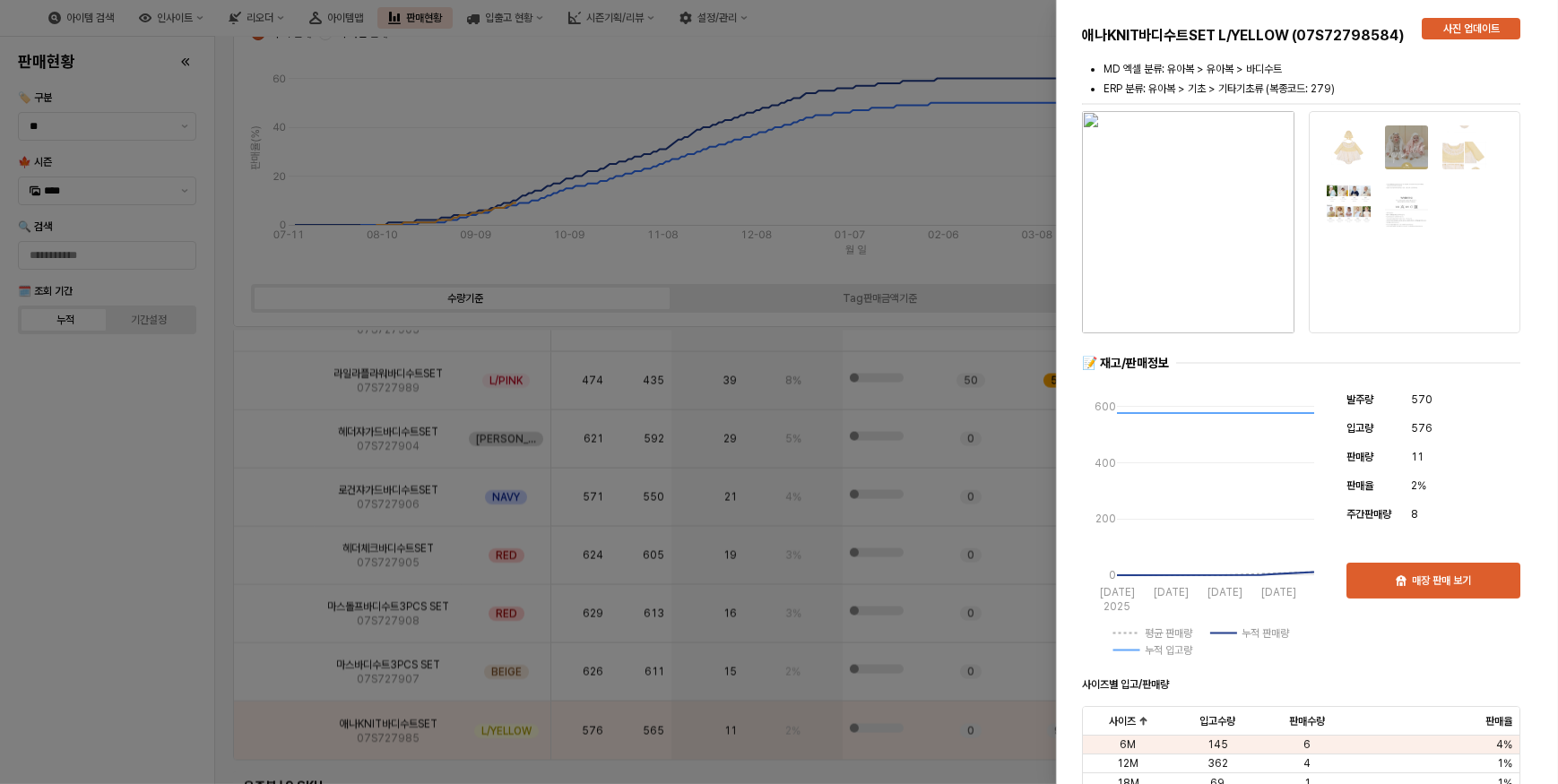
click at [1238, 306] on img "button" at bounding box center [1189, 222] width 213 height 222
click at [88, 439] on div at bounding box center [779, 392] width 1558 height 784
